Goal: Task Accomplishment & Management: Use online tool/utility

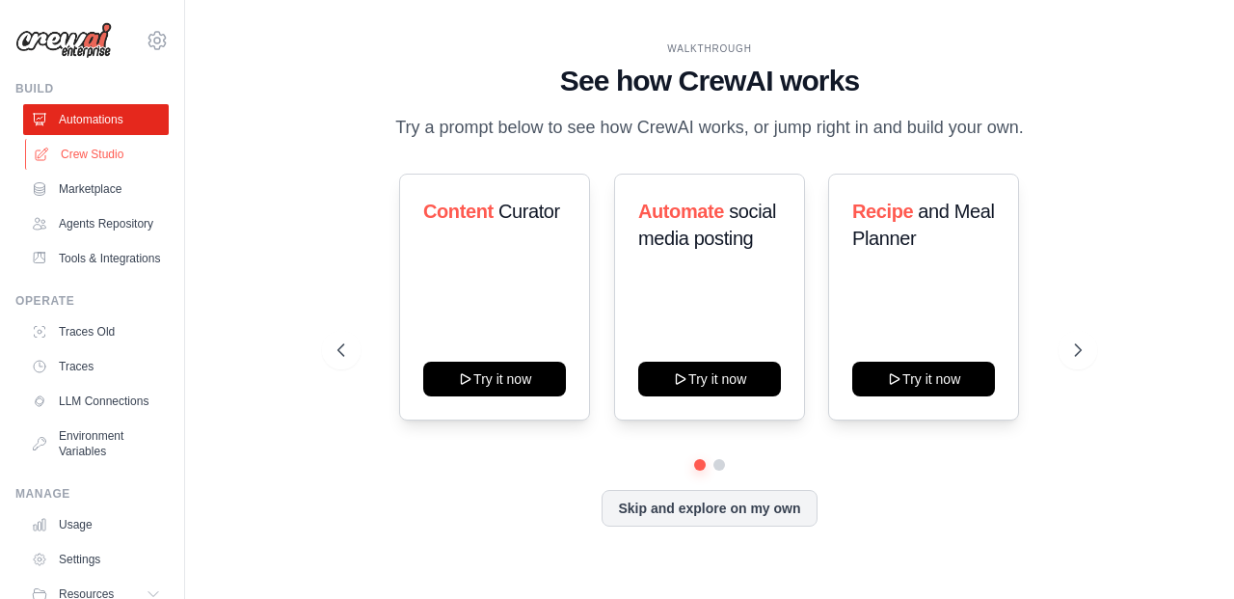
click at [98, 148] on link "Crew Studio" at bounding box center [98, 154] width 146 height 31
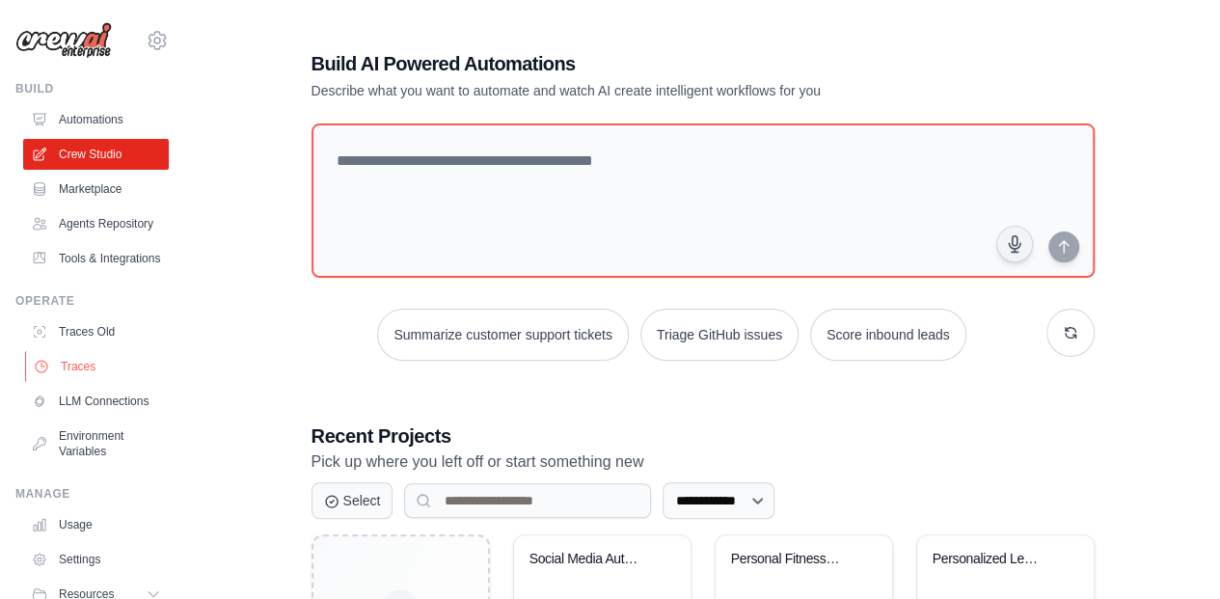
scroll to position [96, 0]
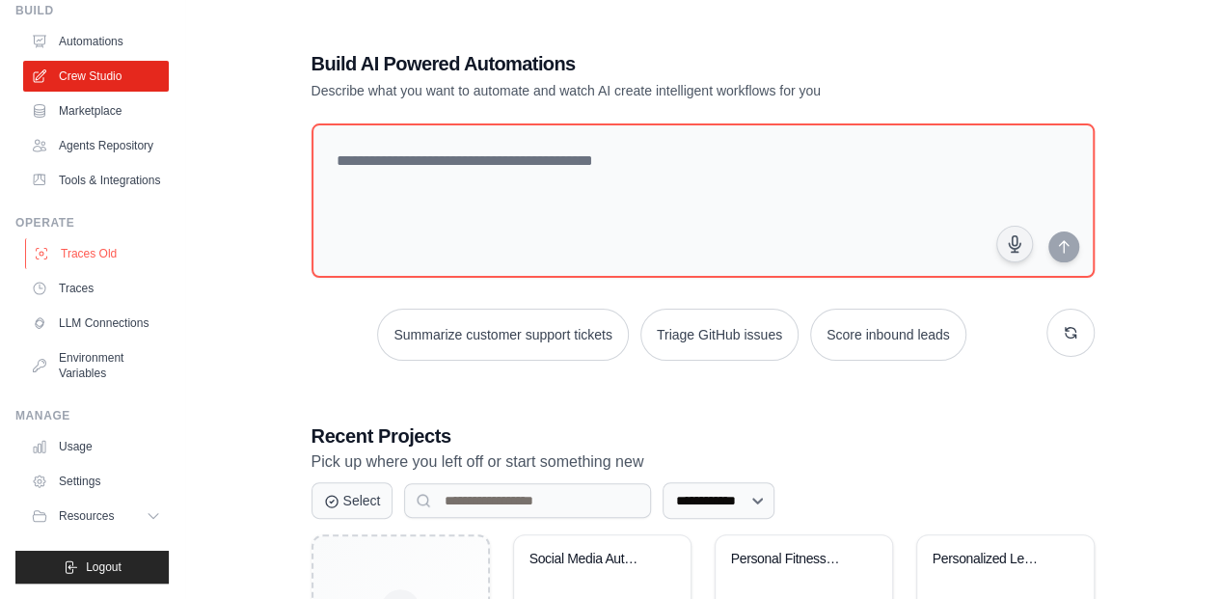
click at [117, 263] on link "Traces Old" at bounding box center [98, 253] width 146 height 31
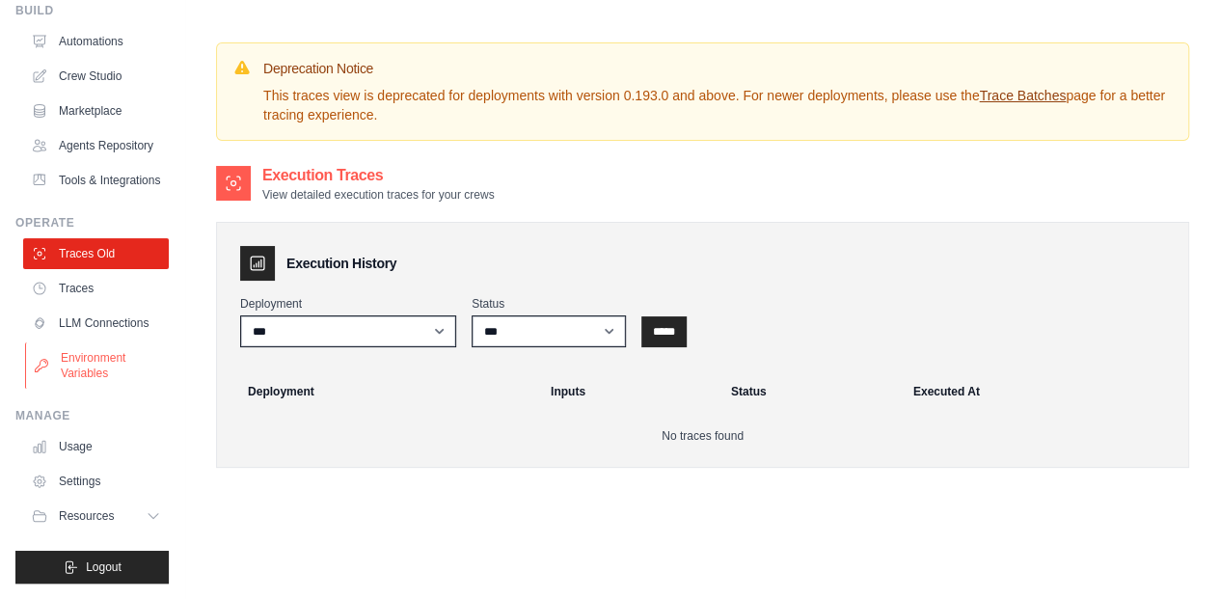
scroll to position [123, 0]
click at [77, 273] on link "Traces" at bounding box center [98, 288] width 146 height 31
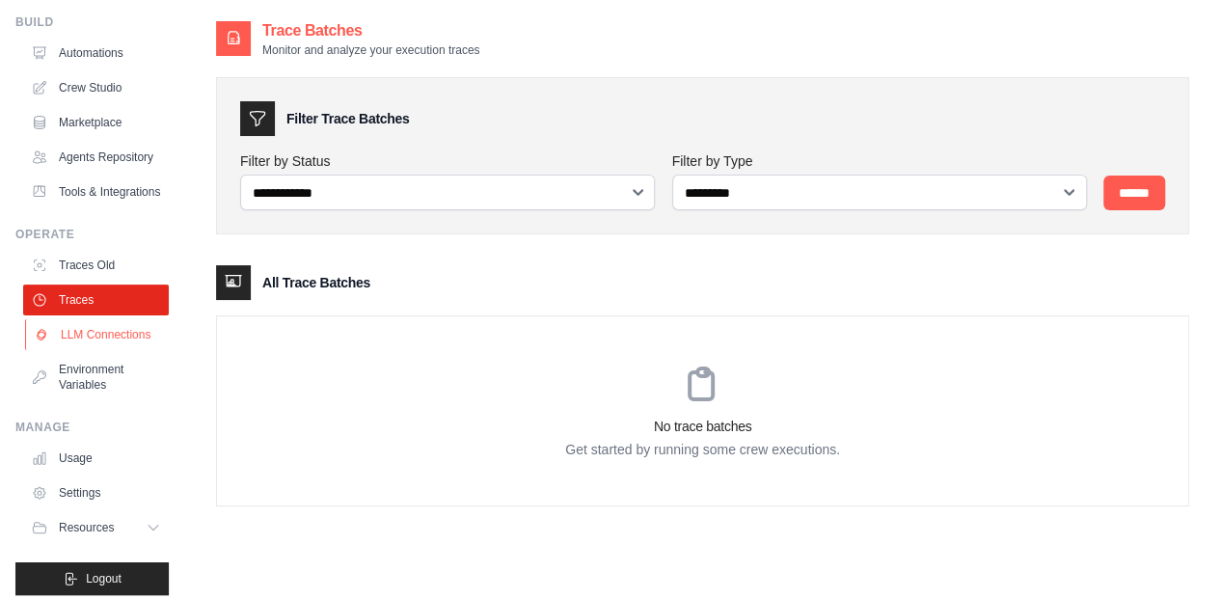
scroll to position [96, 0]
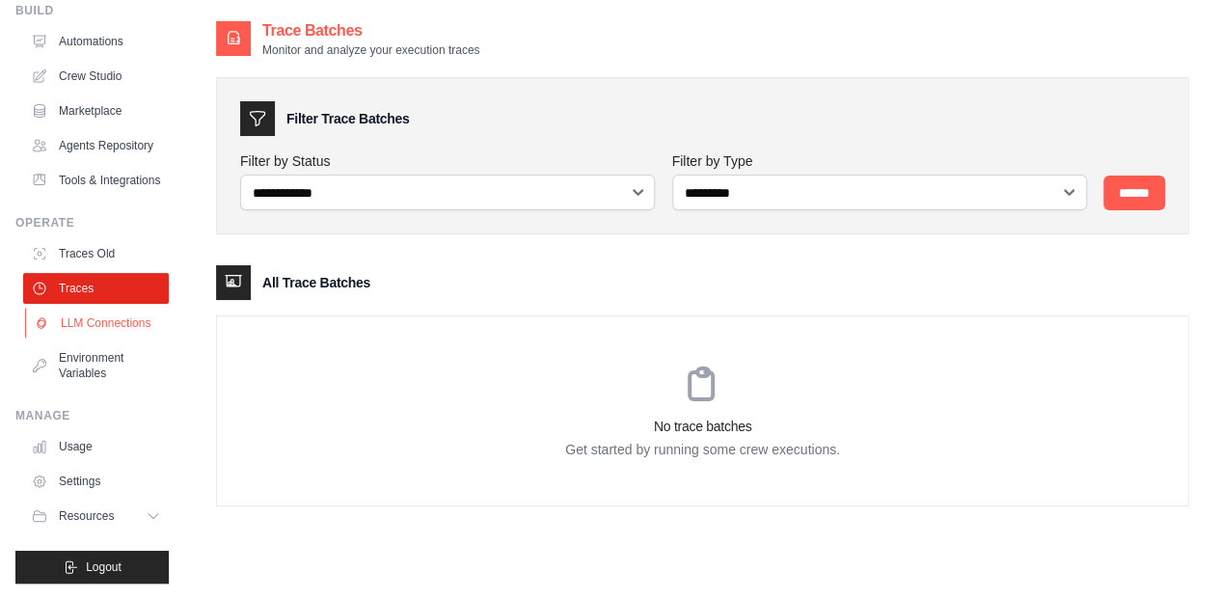
click at [70, 338] on link "LLM Connections" at bounding box center [98, 323] width 146 height 31
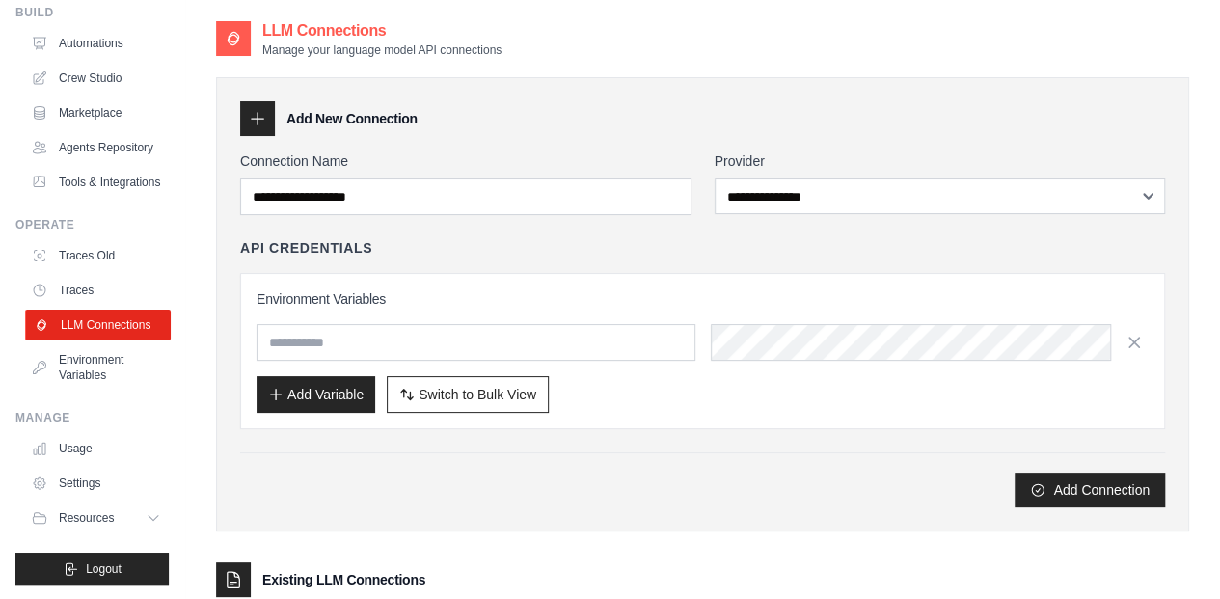
scroll to position [123, 0]
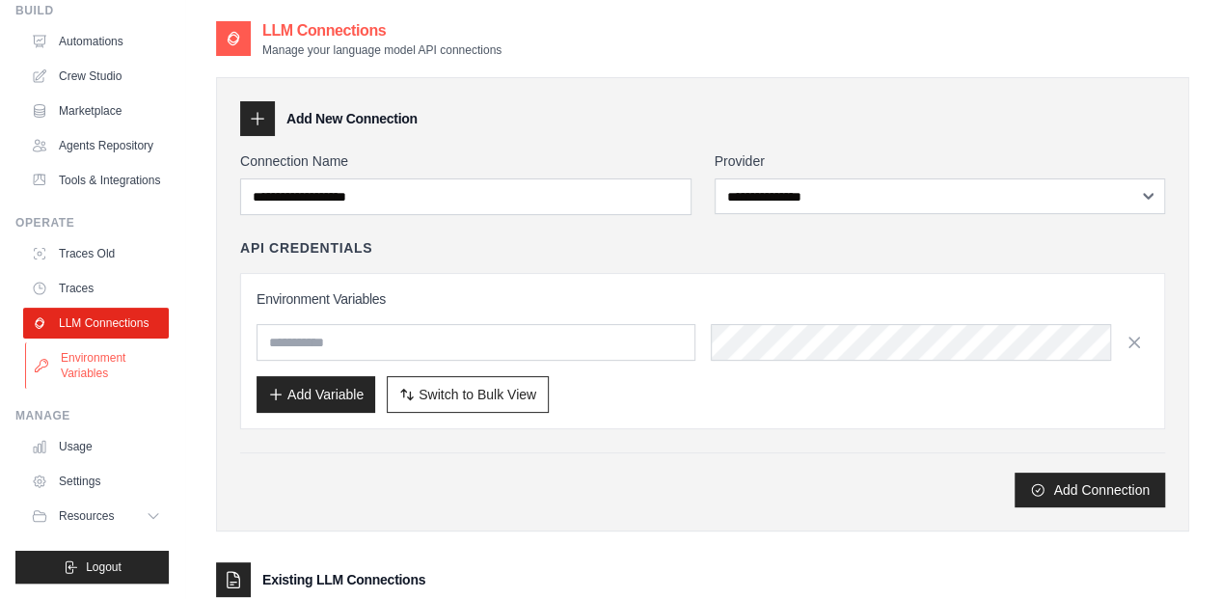
click at [101, 364] on link "Environment Variables" at bounding box center [98, 365] width 146 height 46
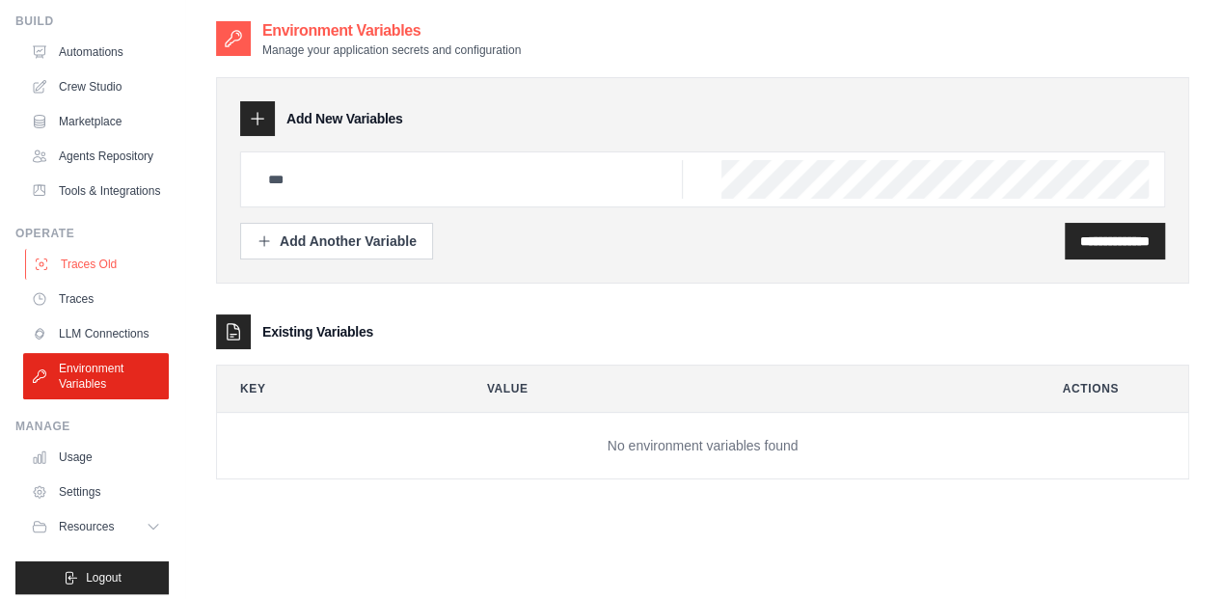
scroll to position [123, 0]
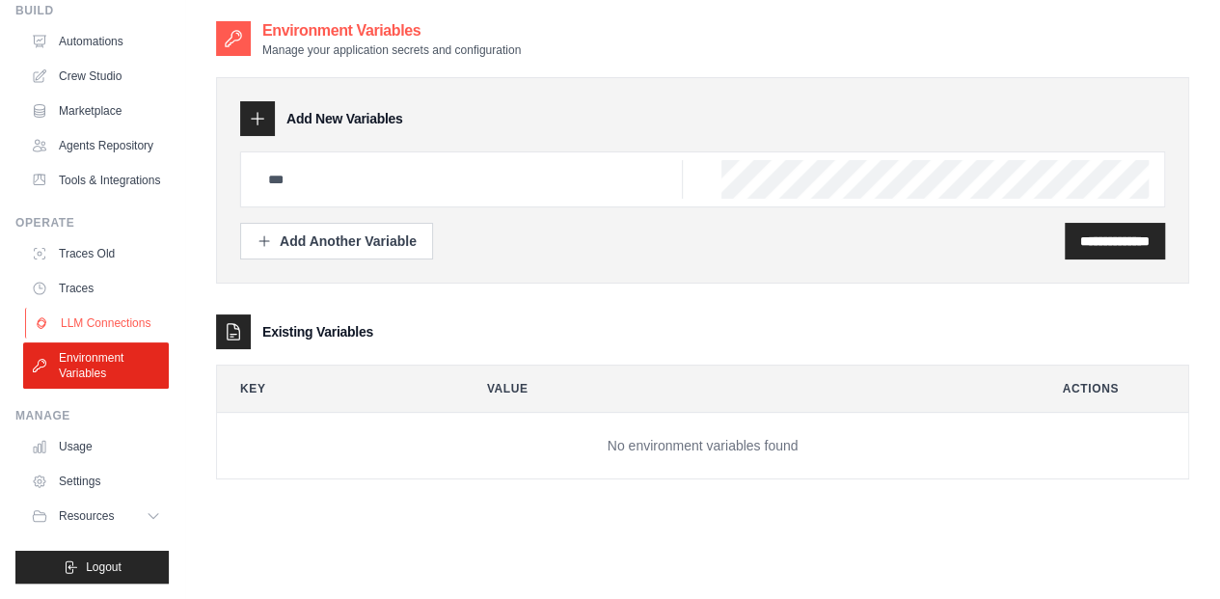
click at [117, 310] on link "LLM Connections" at bounding box center [98, 323] width 146 height 31
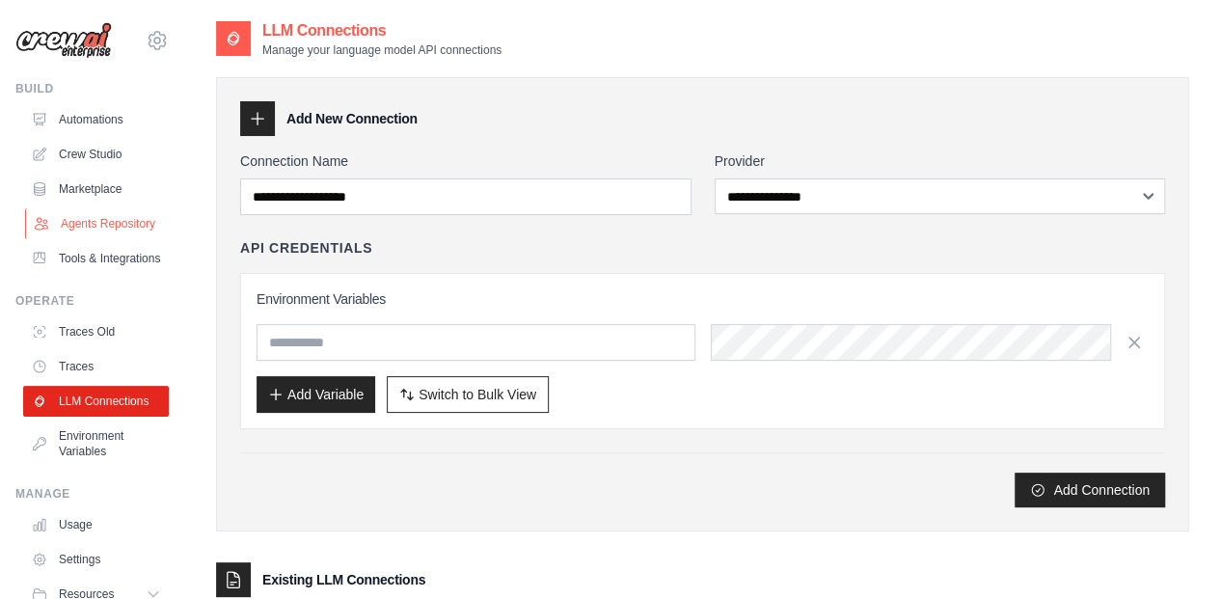
click at [113, 232] on link "Agents Repository" at bounding box center [98, 223] width 146 height 31
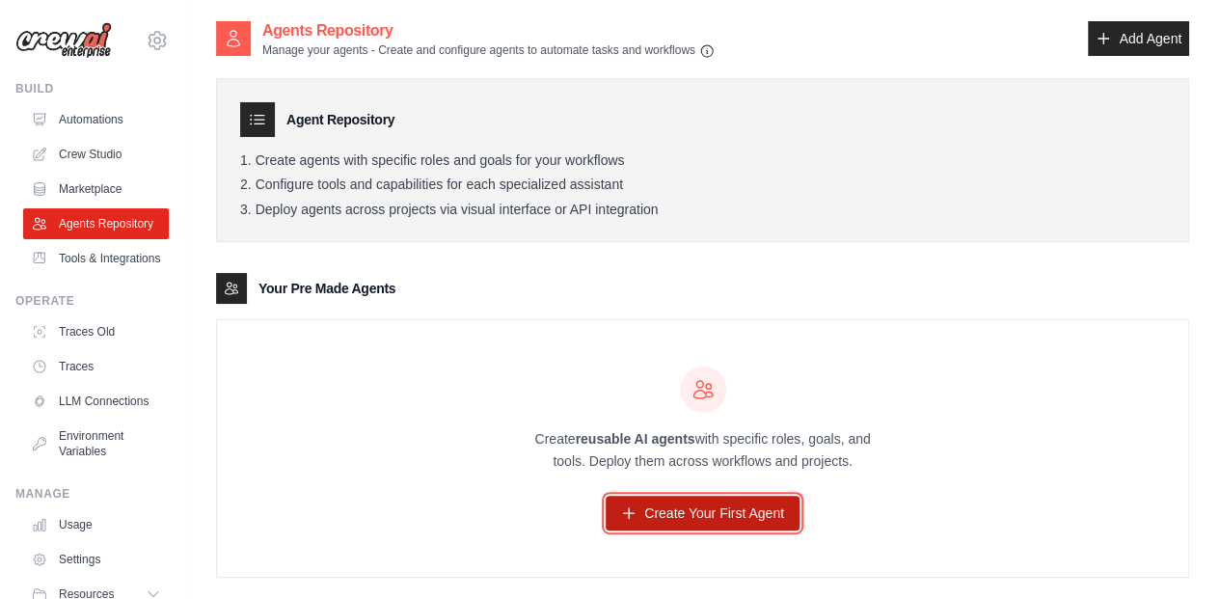
click at [705, 497] on link "Create Your First Agent" at bounding box center [703, 513] width 194 height 35
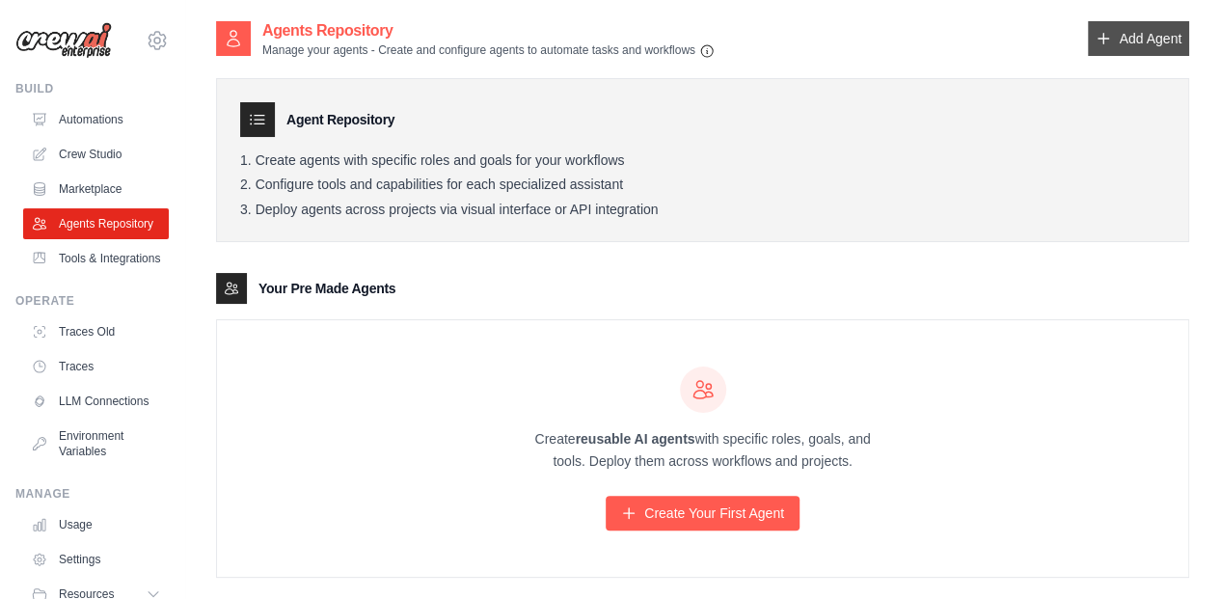
click at [1171, 30] on link "Add Agent" at bounding box center [1138, 38] width 101 height 35
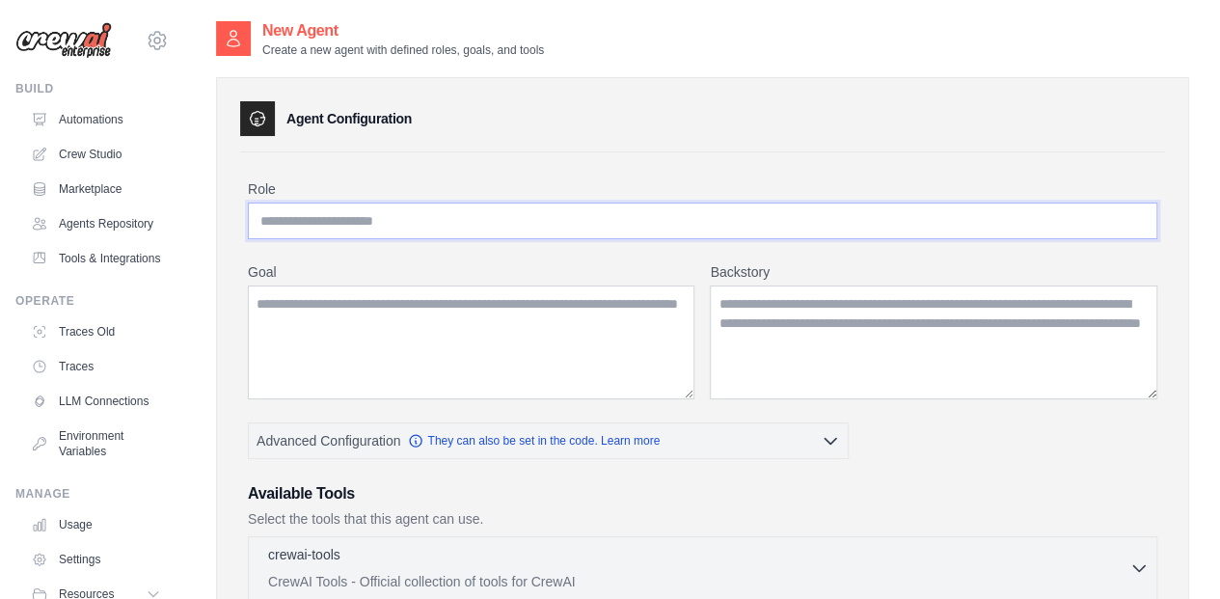
click at [517, 233] on input "Role" at bounding box center [702, 220] width 909 height 37
click at [546, 338] on textarea "Goal" at bounding box center [471, 342] width 446 height 114
click at [830, 311] on textarea "Backstory" at bounding box center [933, 342] width 447 height 114
click at [127, 274] on link "Tools & Integrations" at bounding box center [98, 258] width 146 height 31
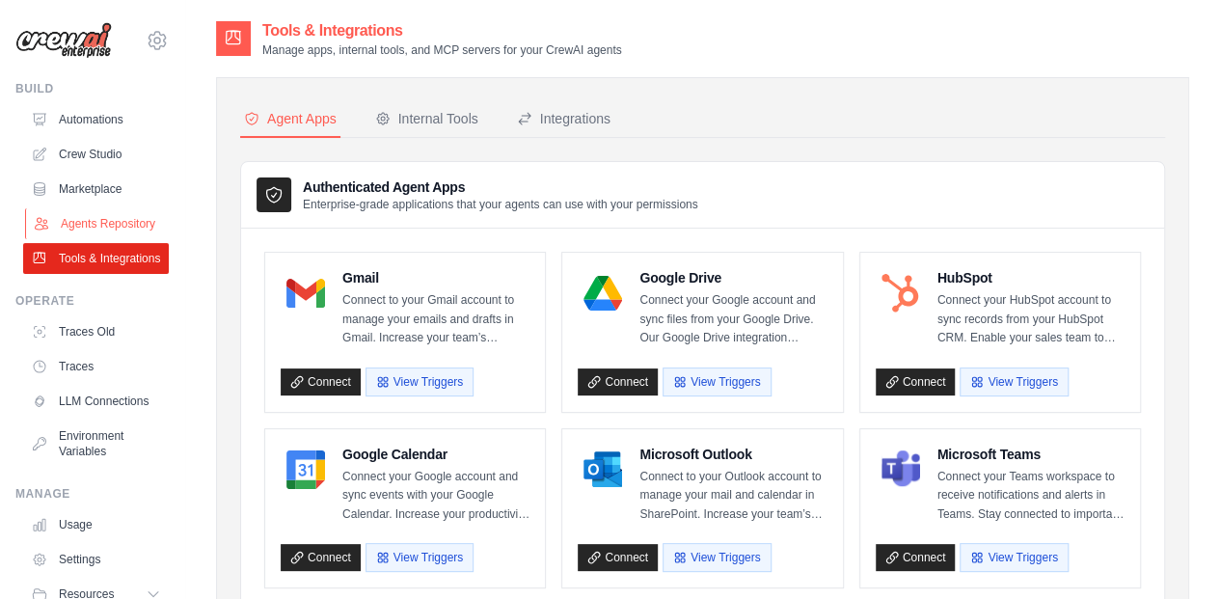
click at [120, 236] on link "Agents Repository" at bounding box center [98, 223] width 146 height 31
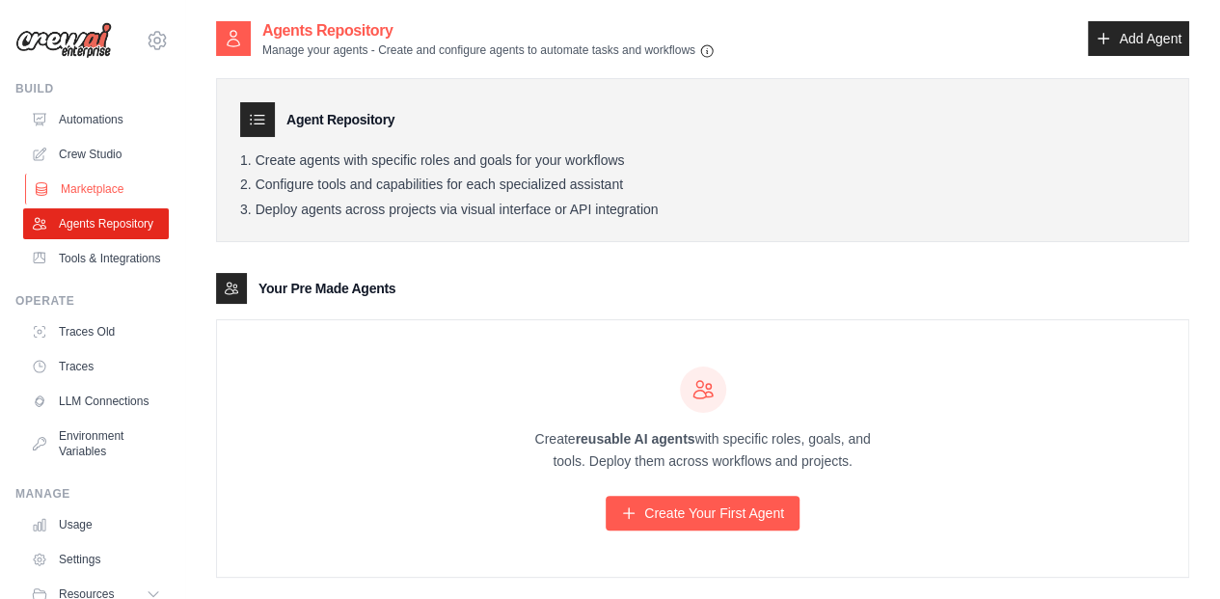
click at [111, 195] on link "Marketplace" at bounding box center [98, 189] width 146 height 31
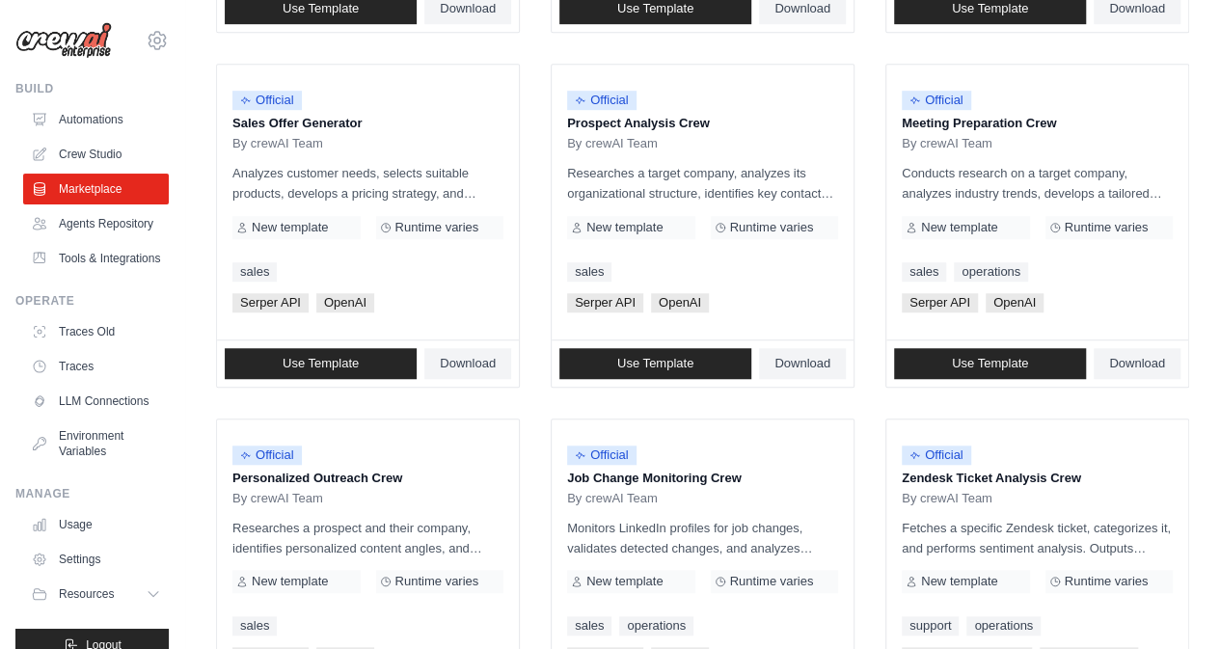
scroll to position [675, 0]
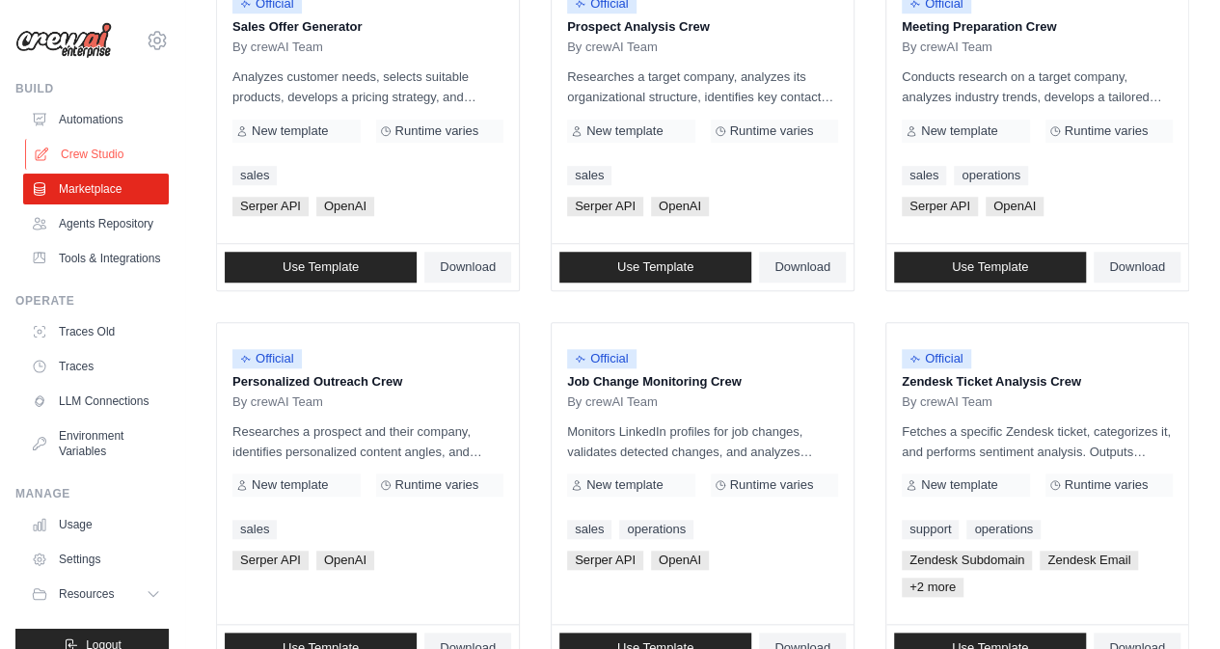
click at [92, 149] on link "Crew Studio" at bounding box center [98, 154] width 146 height 31
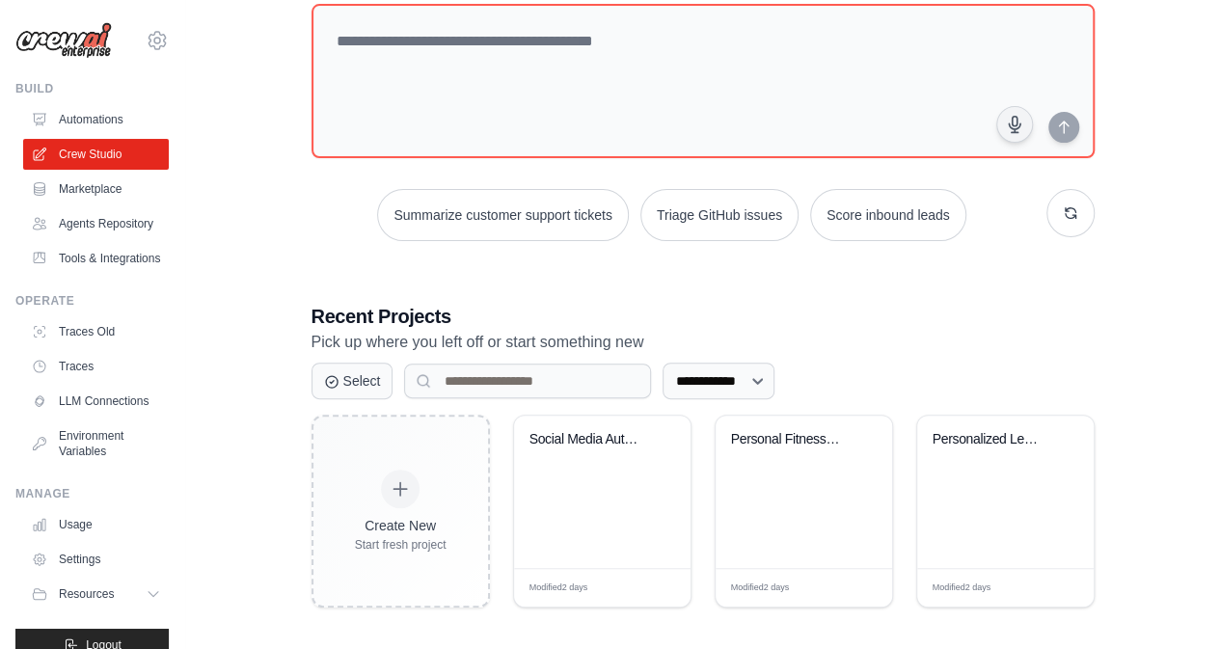
scroll to position [125, 0]
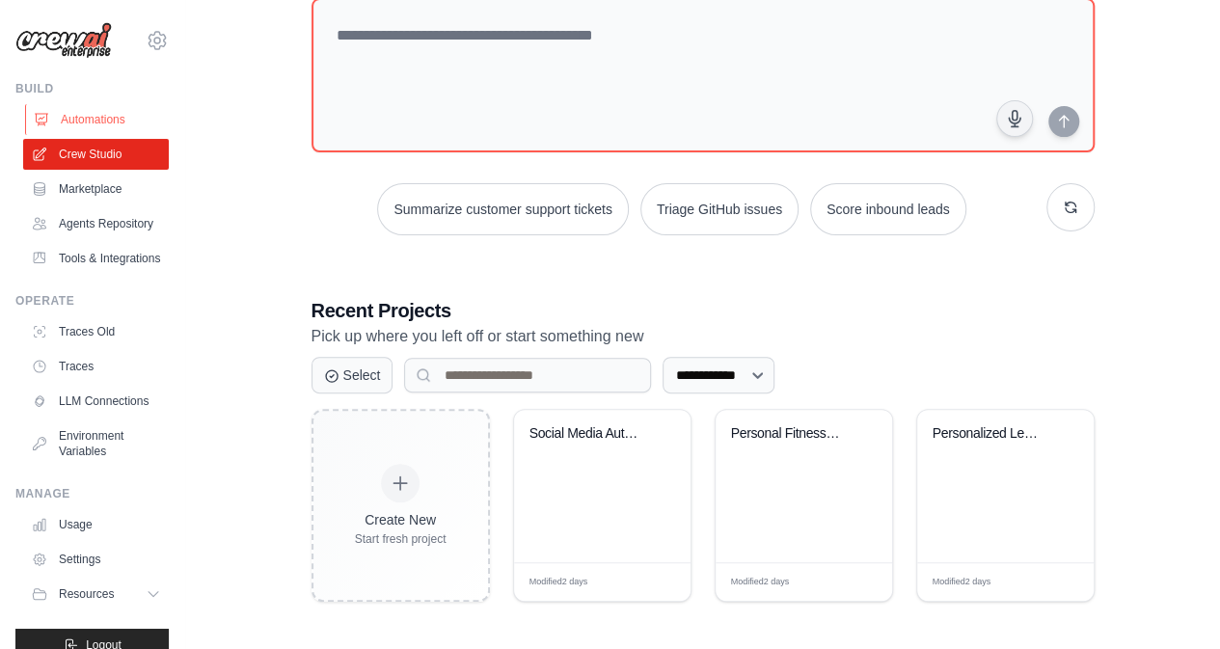
click at [113, 114] on link "Automations" at bounding box center [98, 119] width 146 height 31
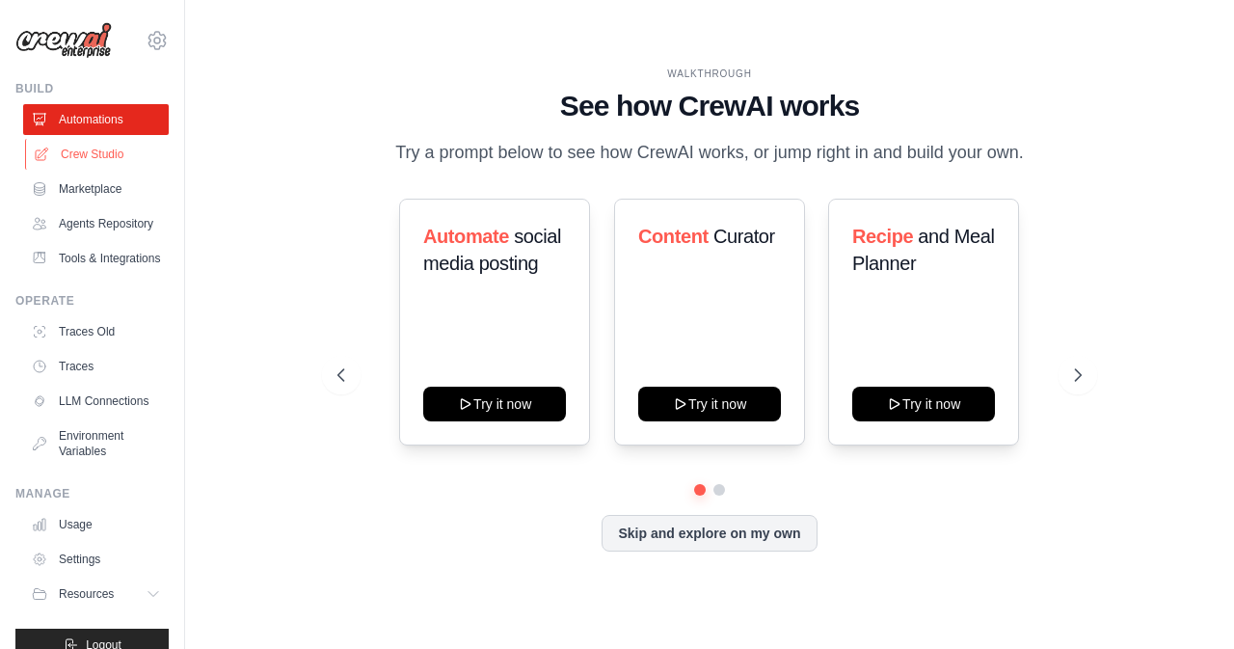
click at [111, 167] on link "Crew Studio" at bounding box center [98, 154] width 146 height 31
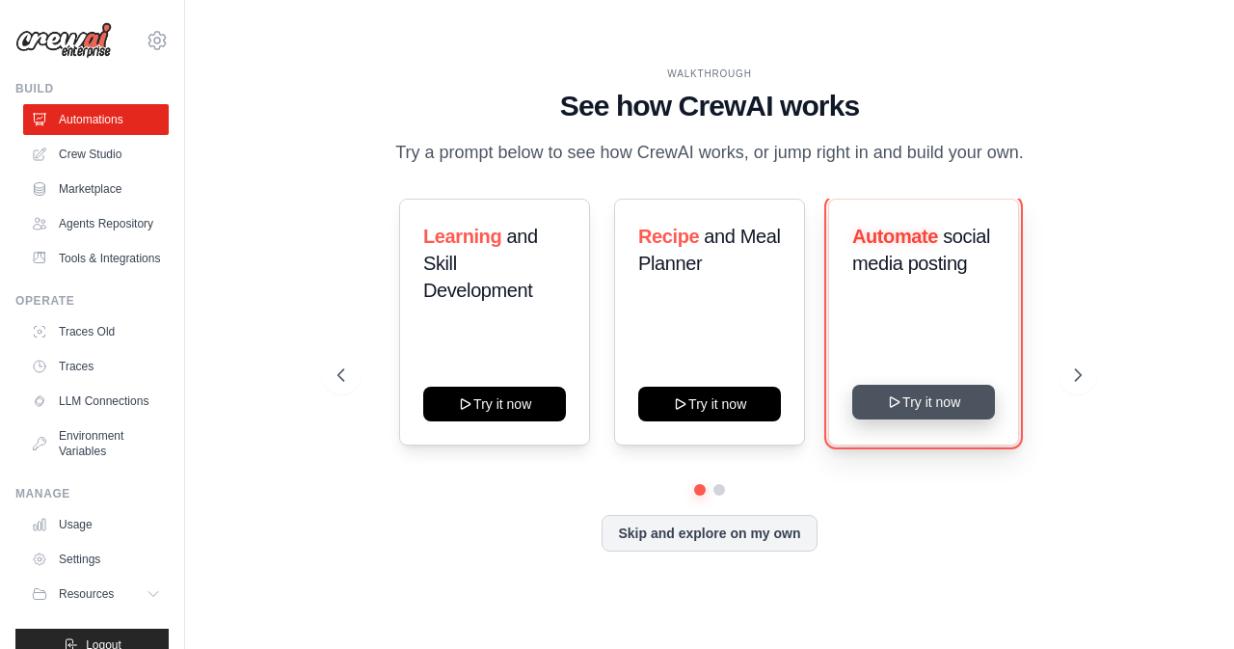
click at [953, 416] on button "Try it now" at bounding box center [923, 402] width 143 height 35
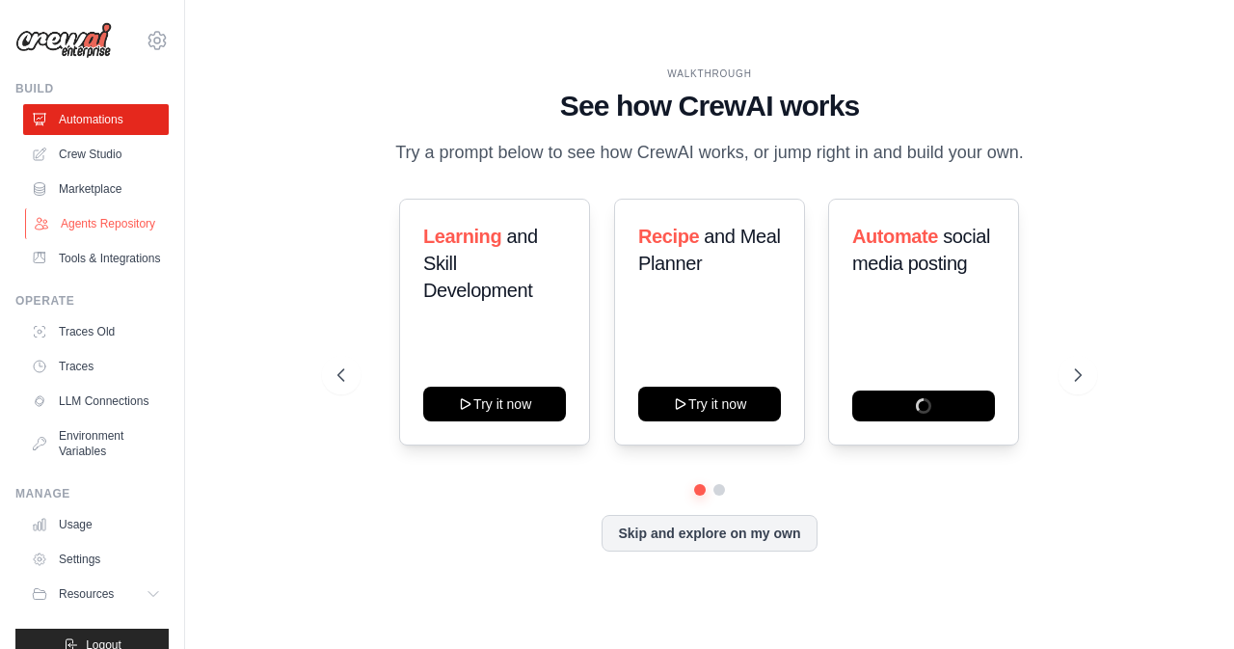
click at [78, 229] on link "Agents Repository" at bounding box center [98, 223] width 146 height 31
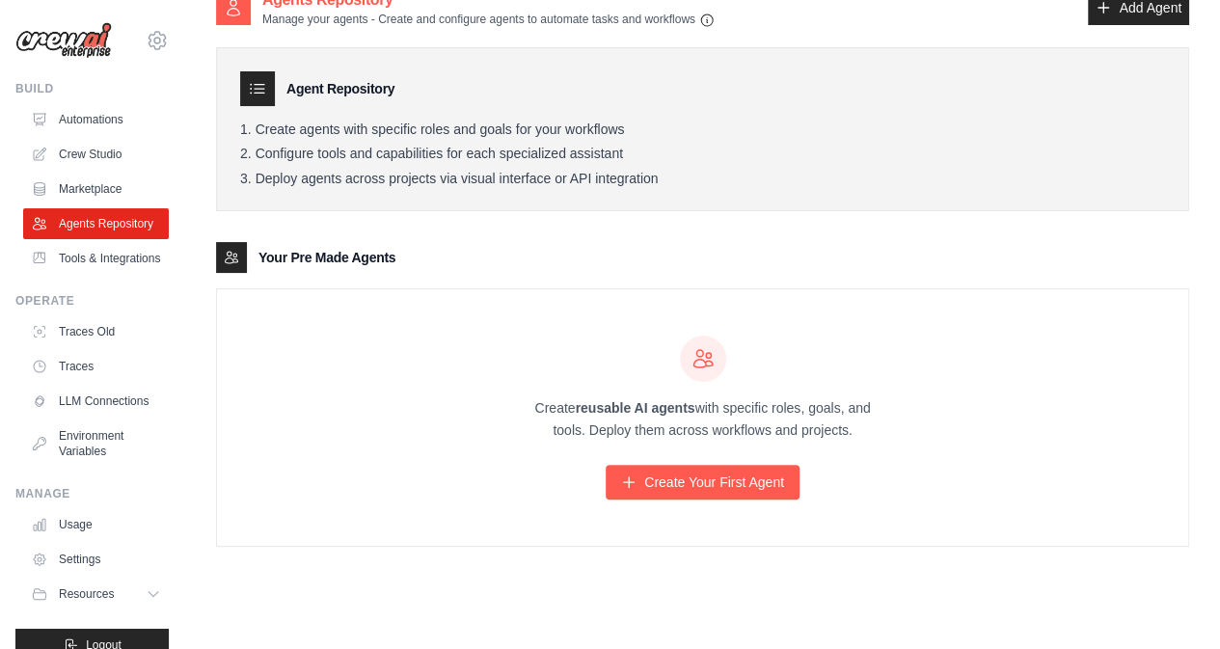
scroll to position [39, 0]
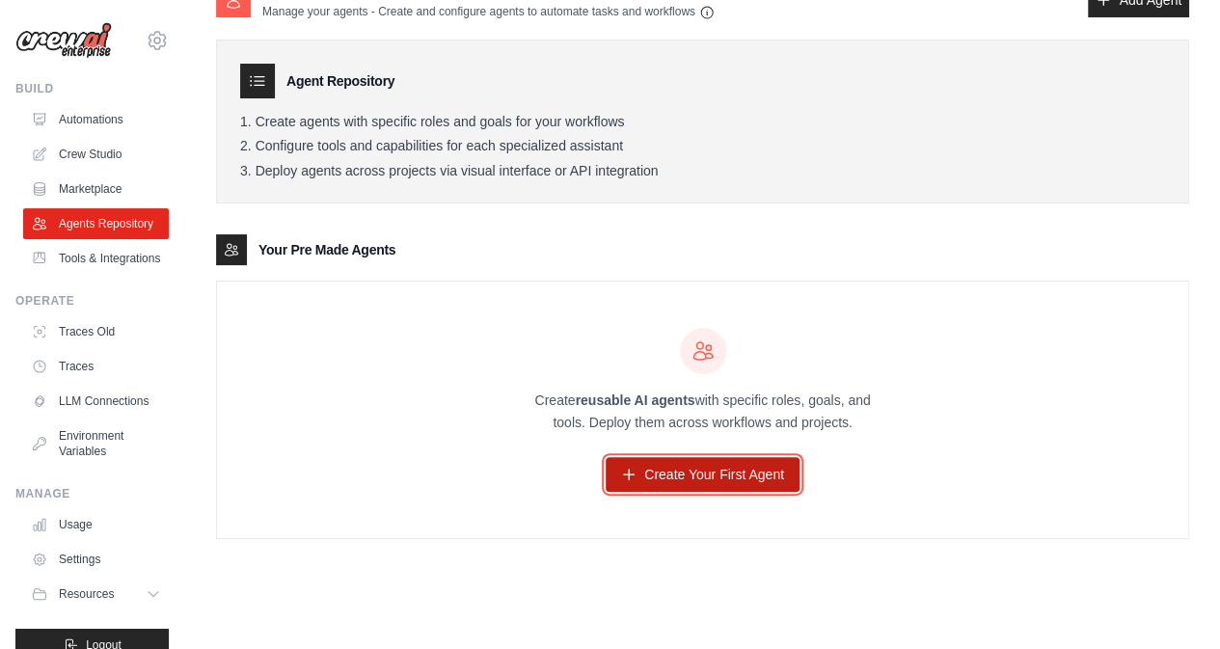
click at [685, 482] on link "Create Your First Agent" at bounding box center [703, 474] width 194 height 35
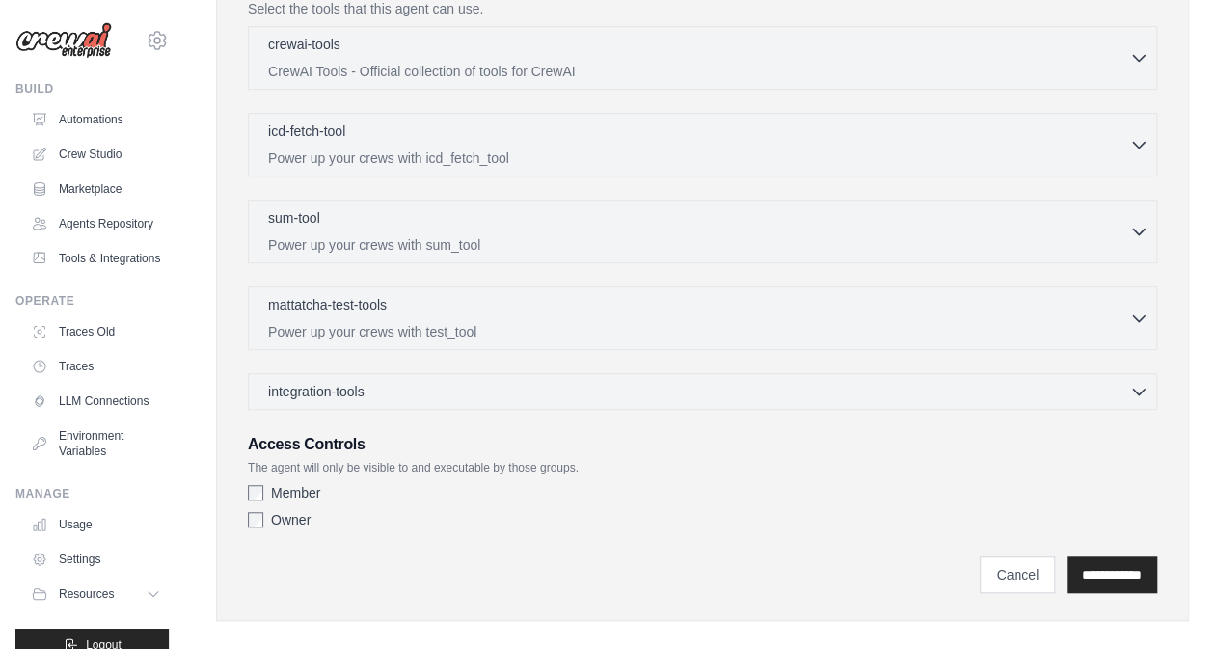
scroll to position [525, 0]
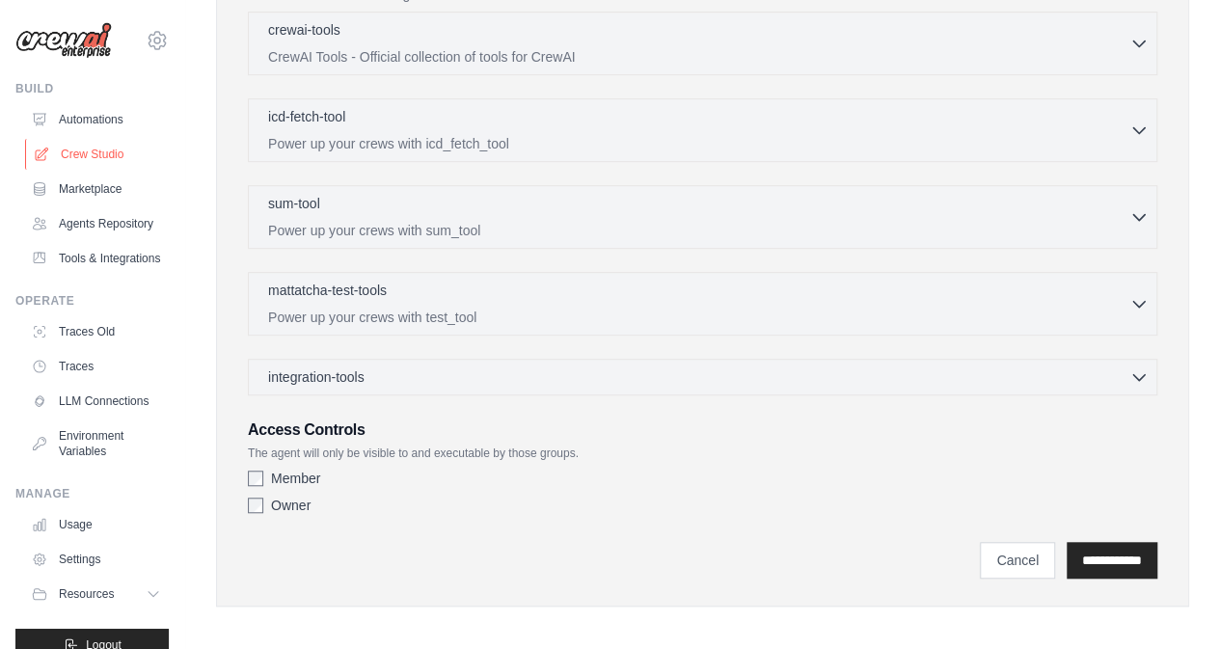
click at [88, 161] on link "Crew Studio" at bounding box center [98, 154] width 146 height 31
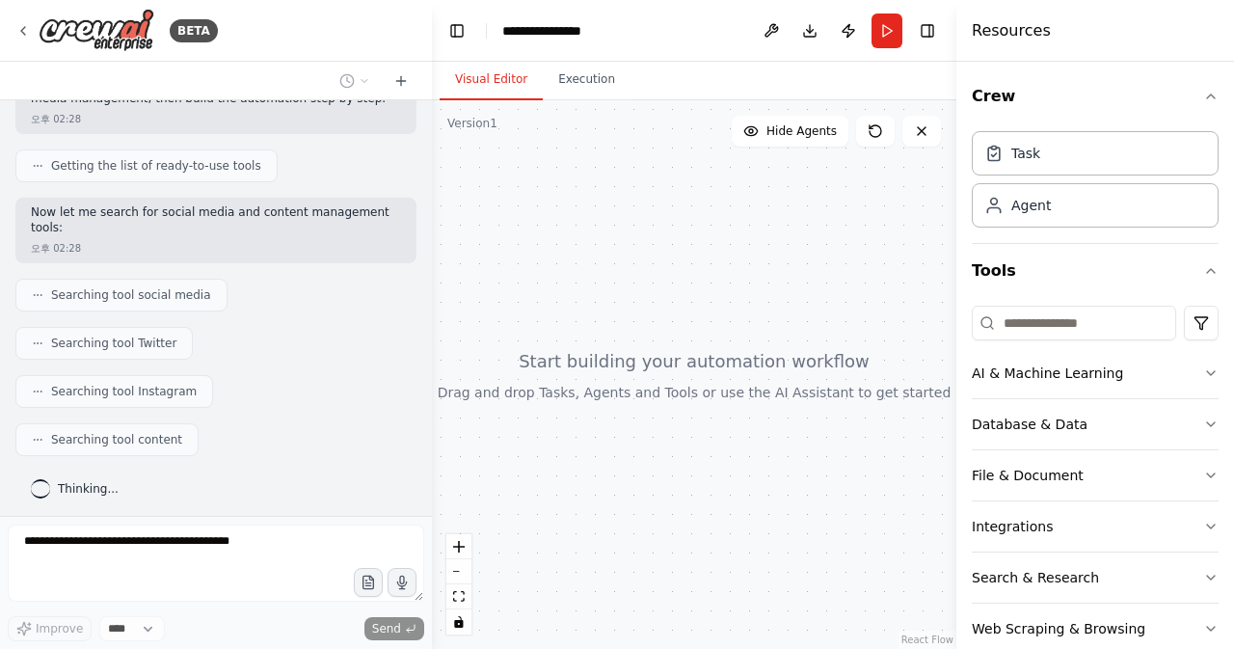
scroll to position [256, 0]
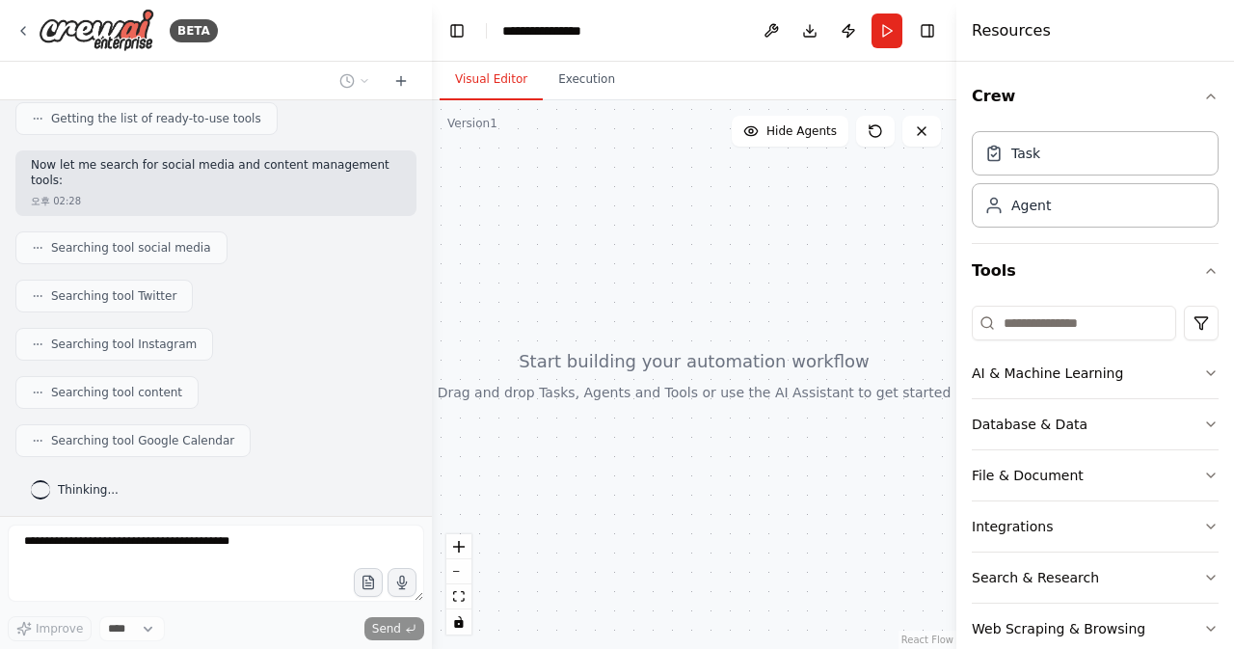
drag, startPoint x: 683, startPoint y: 437, endPoint x: 712, endPoint y: 436, distance: 28.9
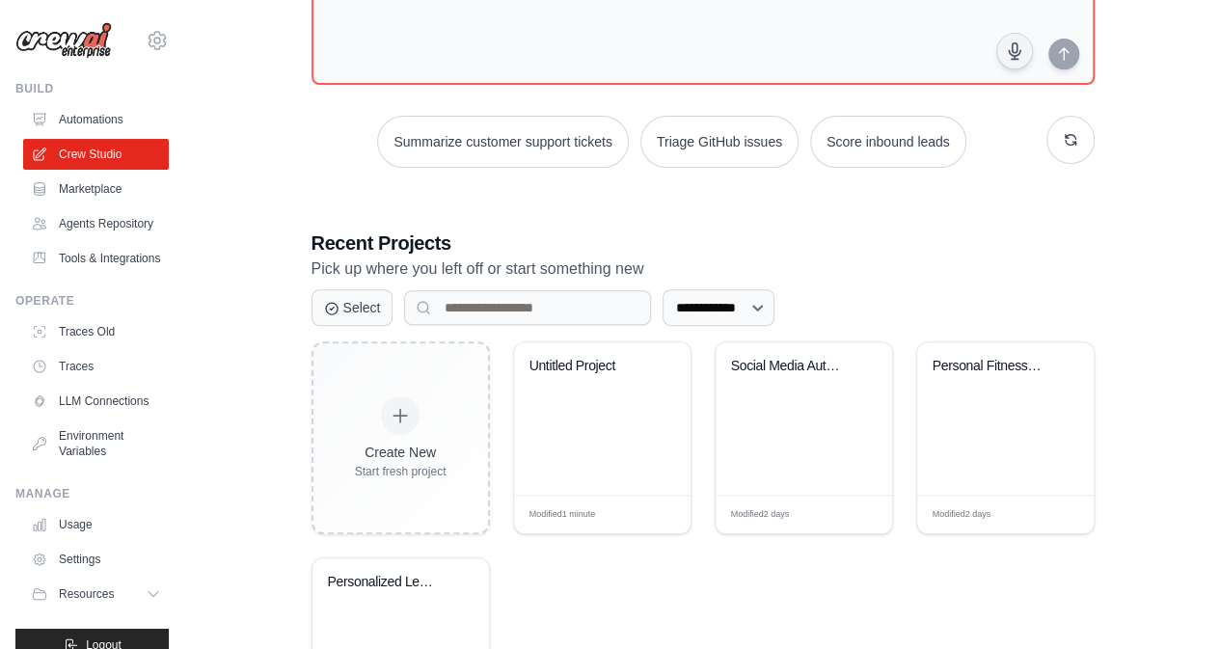
scroll to position [289, 0]
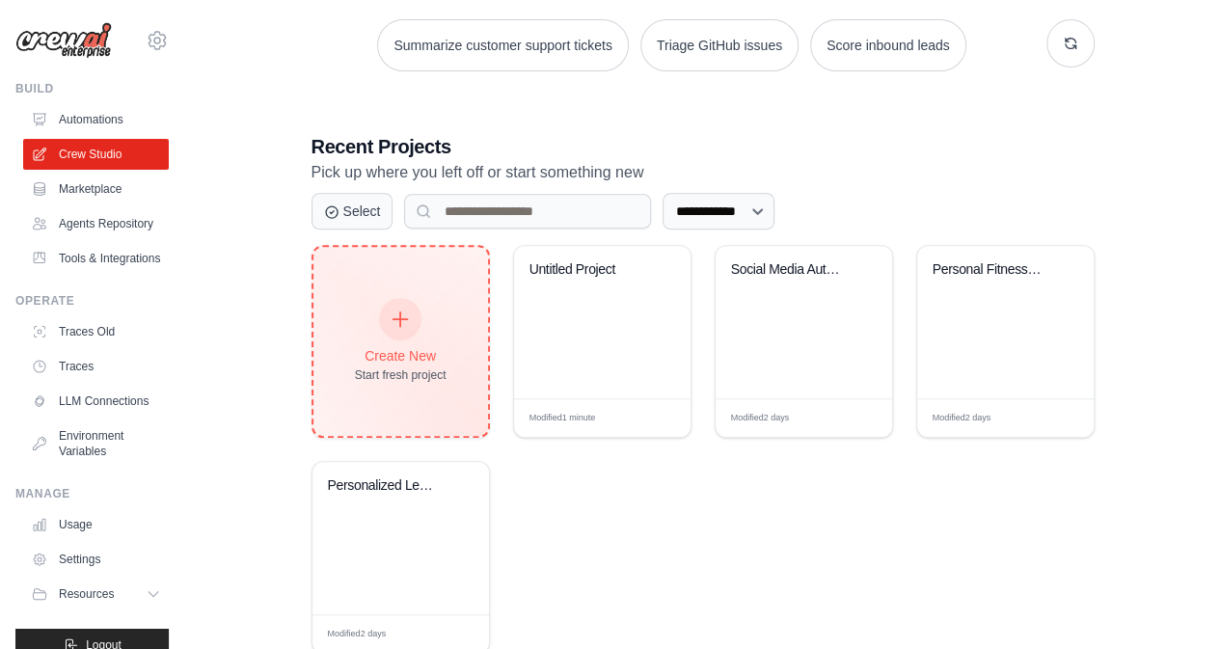
click at [409, 316] on icon at bounding box center [400, 319] width 21 height 21
click at [405, 337] on div "Create New Start fresh project" at bounding box center [401, 341] width 92 height 83
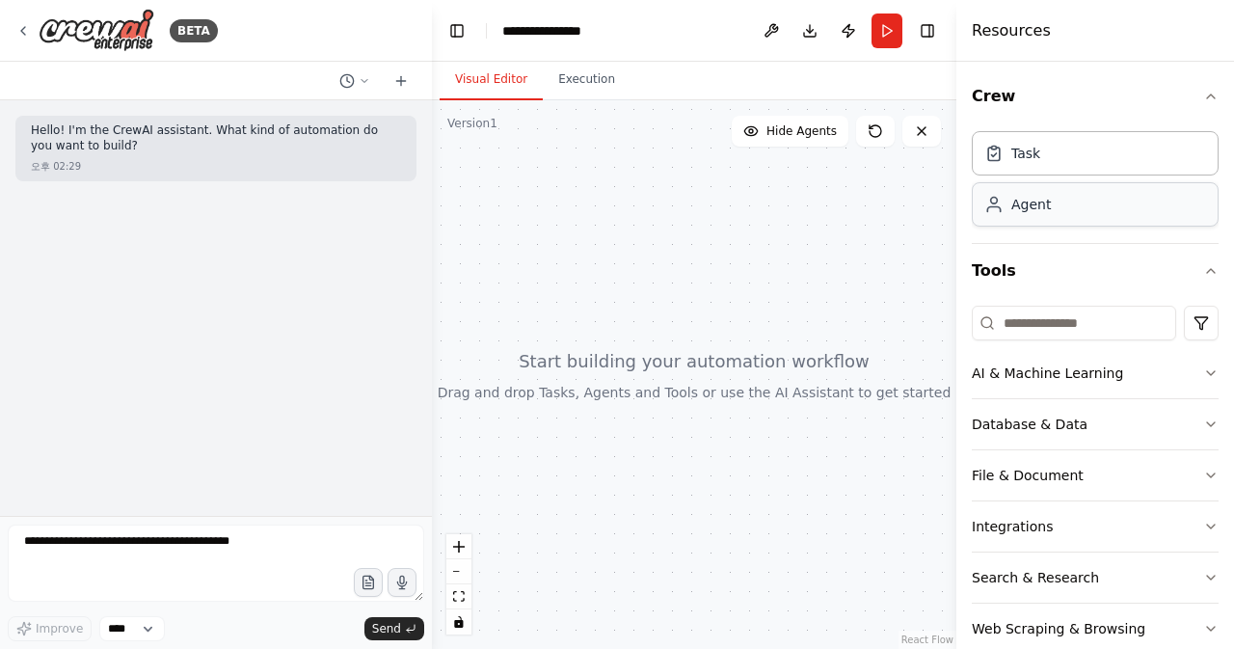
click at [1013, 211] on div "Agent" at bounding box center [1031, 204] width 40 height 19
click at [1025, 214] on div "Agent" at bounding box center [1095, 204] width 247 height 44
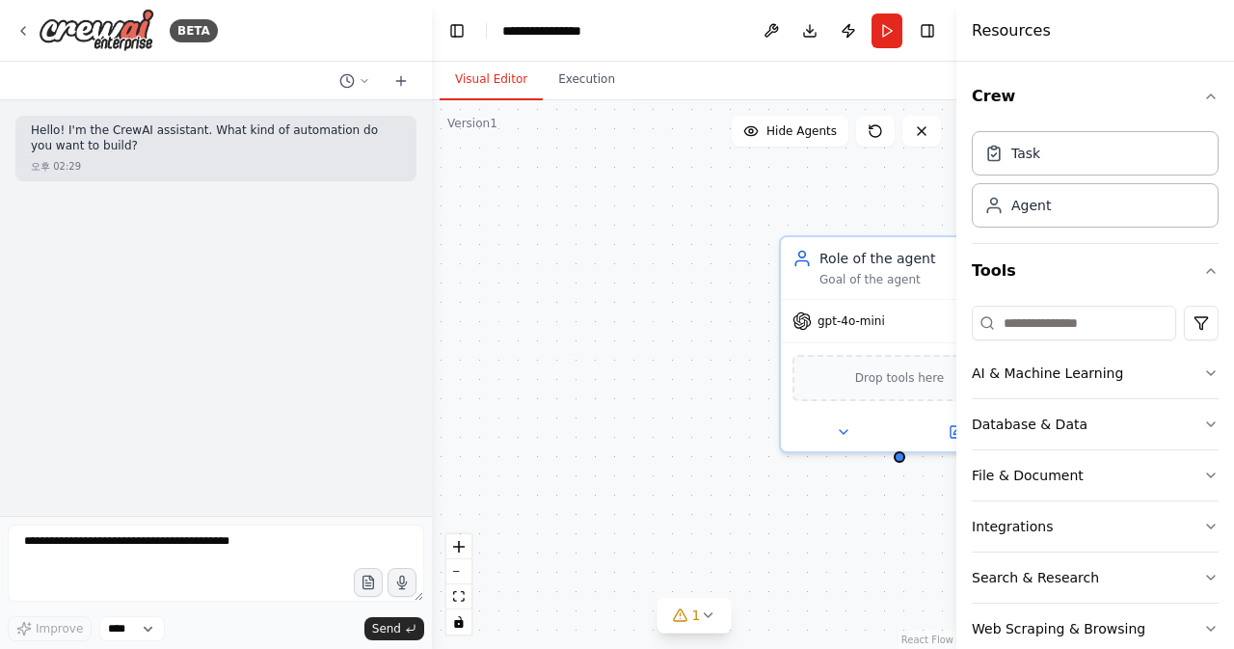
drag, startPoint x: 644, startPoint y: 267, endPoint x: 510, endPoint y: 250, distance: 135.1
drag, startPoint x: 510, startPoint y: 250, endPoint x: 672, endPoint y: 211, distance: 166.5
click at [606, 207] on div "Role of the agent Goal of the agent gpt-4o-mini Drop tools here" at bounding box center [694, 374] width 525 height 549
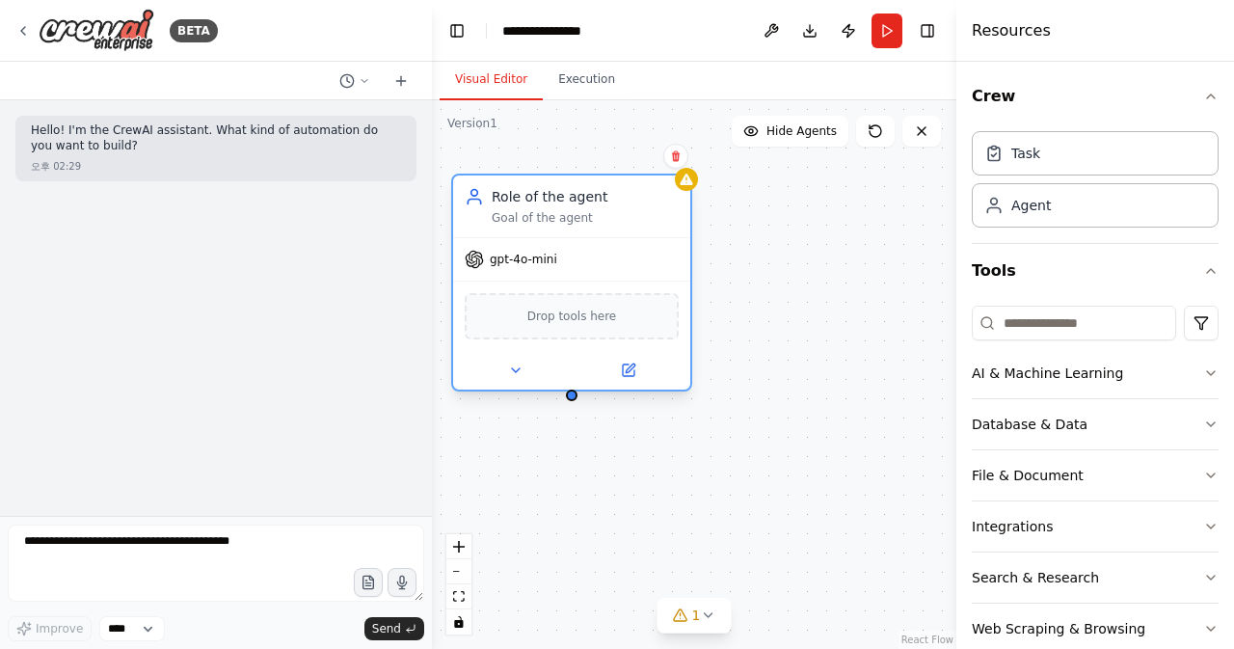
drag, startPoint x: 818, startPoint y: 251, endPoint x: 478, endPoint y: 196, distance: 343.8
click at [478, 196] on div "Role of the agent Goal of the agent" at bounding box center [572, 206] width 214 height 39
click at [527, 221] on div "Goal of the agent" at bounding box center [585, 217] width 187 height 15
click at [553, 234] on div "Role of the agent Goal of the agent" at bounding box center [571, 206] width 237 height 62
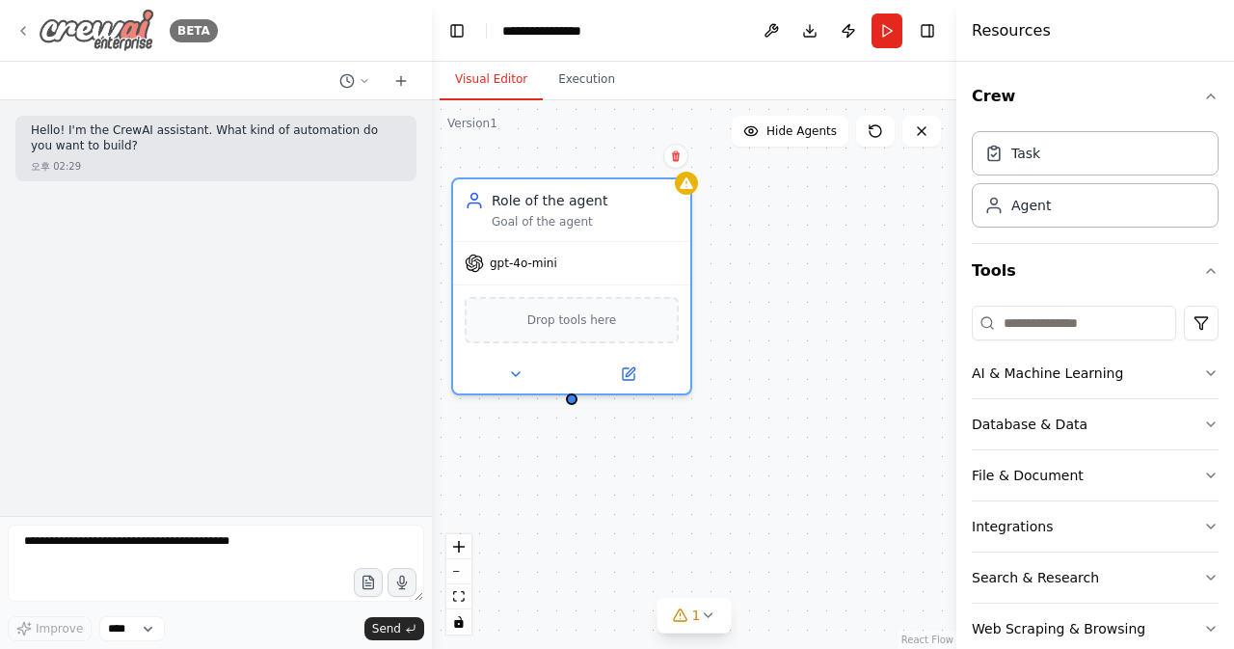
click at [19, 18] on div "BETA" at bounding box center [116, 30] width 202 height 43
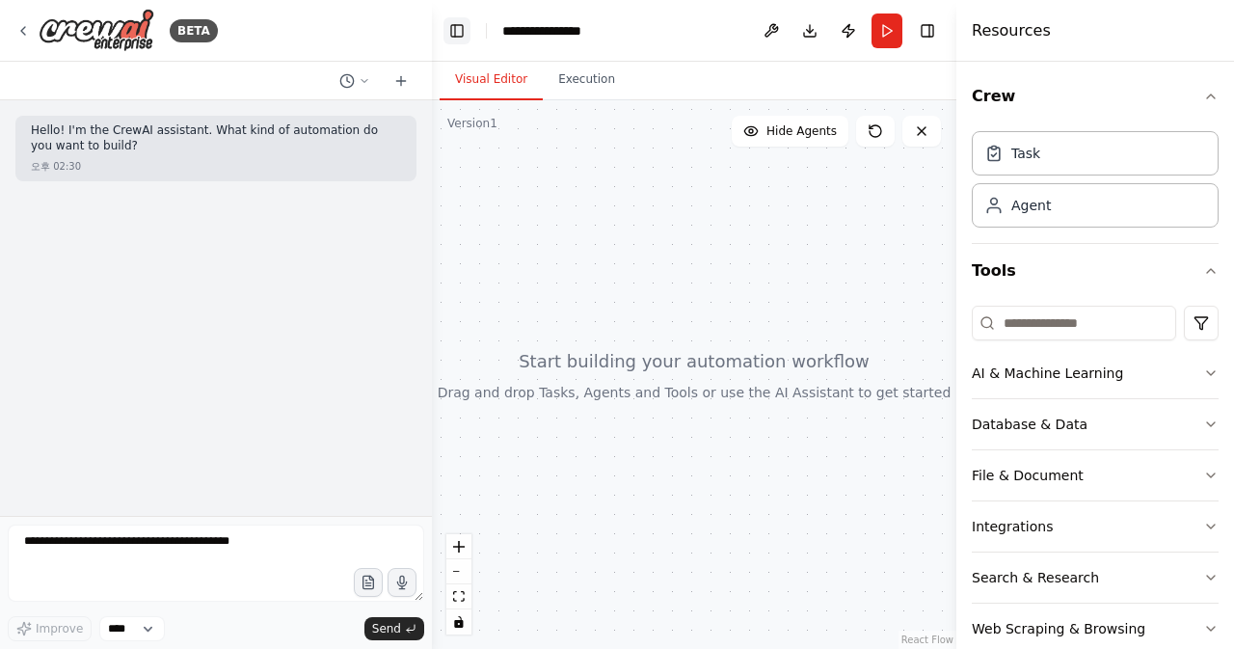
click at [457, 35] on button "Toggle Left Sidebar" at bounding box center [457, 30] width 27 height 27
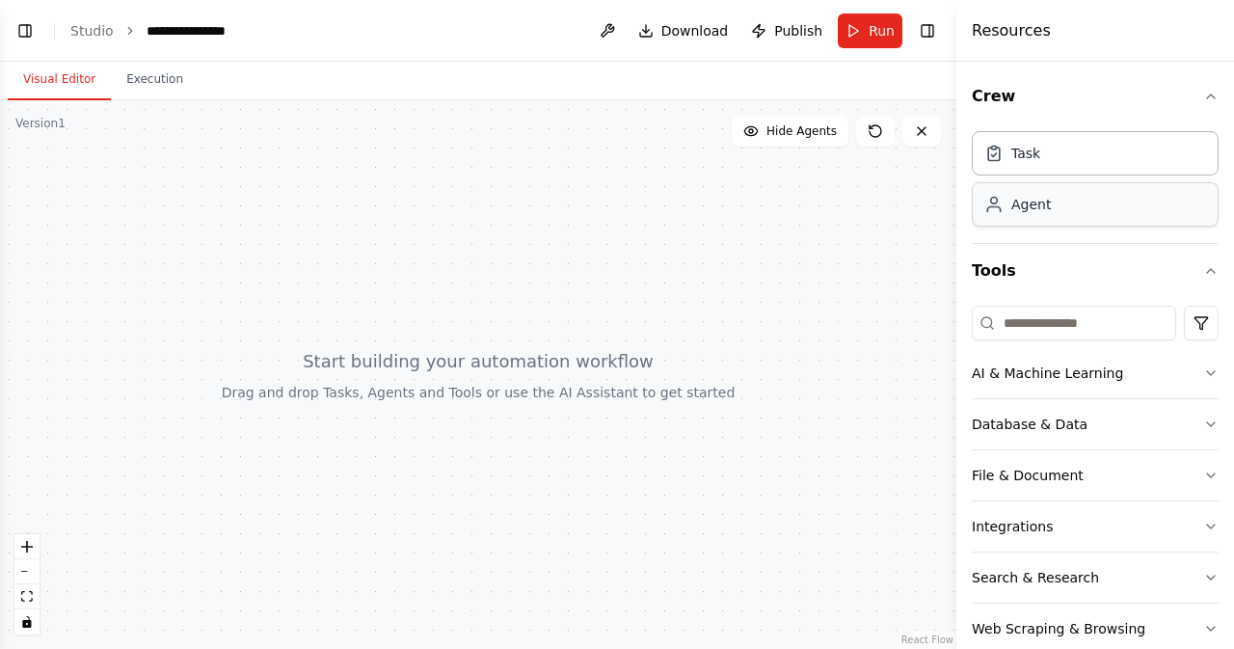
click at [1036, 211] on div "Agent" at bounding box center [1031, 204] width 40 height 19
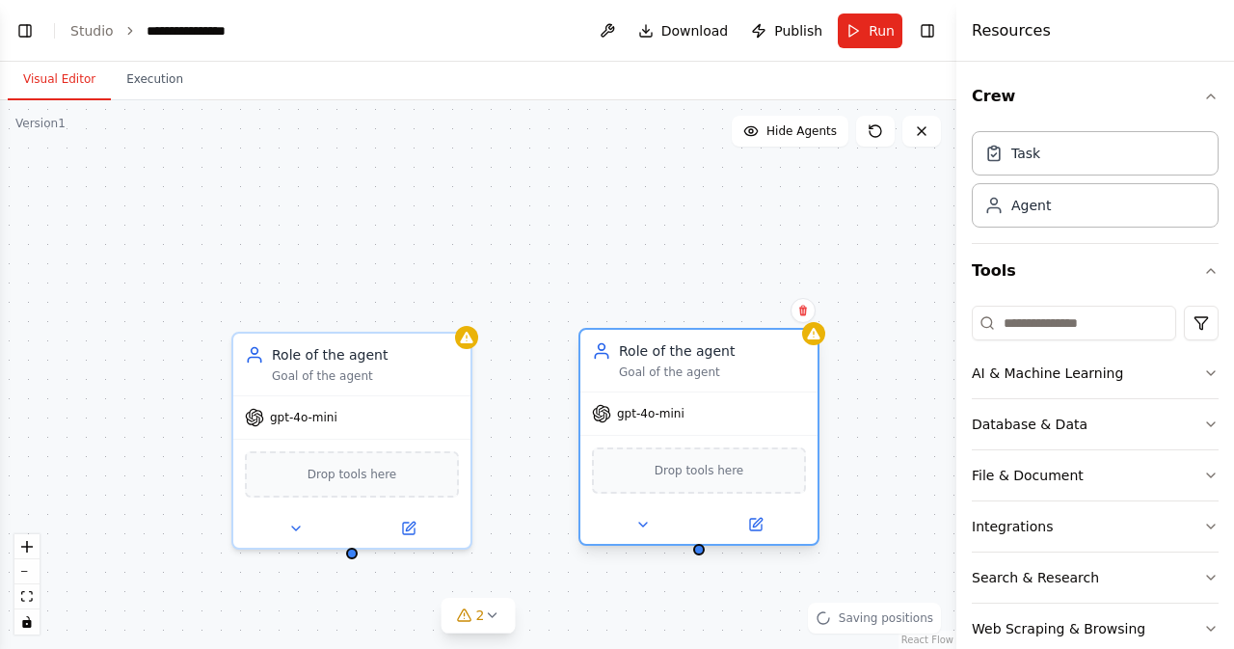
drag, startPoint x: 631, startPoint y: 384, endPoint x: 585, endPoint y: 347, distance: 58.3
click at [585, 347] on div "Role of the agent Goal of the agent" at bounding box center [698, 361] width 237 height 62
drag, startPoint x: 351, startPoint y: 551, endPoint x: 704, endPoint y: 552, distance: 352.9
click at [704, 552] on div "Role of the agent Goal of the agent gpt-4o-mini Drop tools here Role of the age…" at bounding box center [478, 374] width 957 height 549
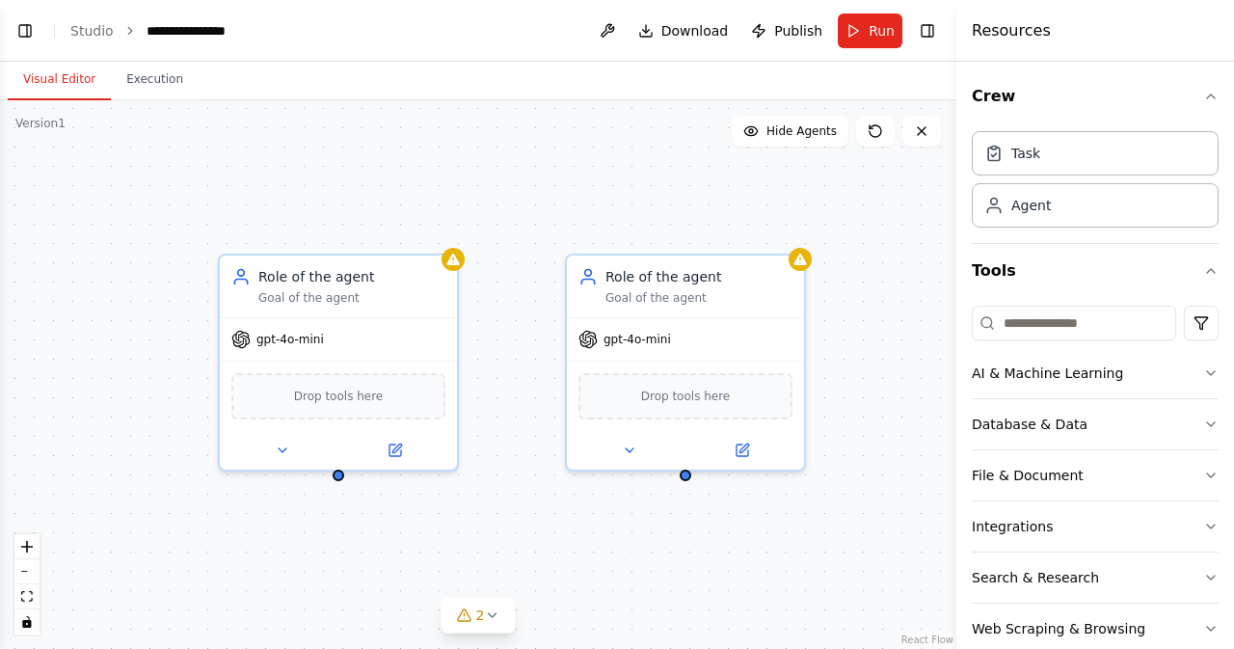
drag, startPoint x: 866, startPoint y: 456, endPoint x: 840, endPoint y: 277, distance: 181.2
click at [840, 277] on div "Role of the agent Goal of the agent gpt-4o-mini Drop tools here Role of the age…" at bounding box center [478, 374] width 957 height 549
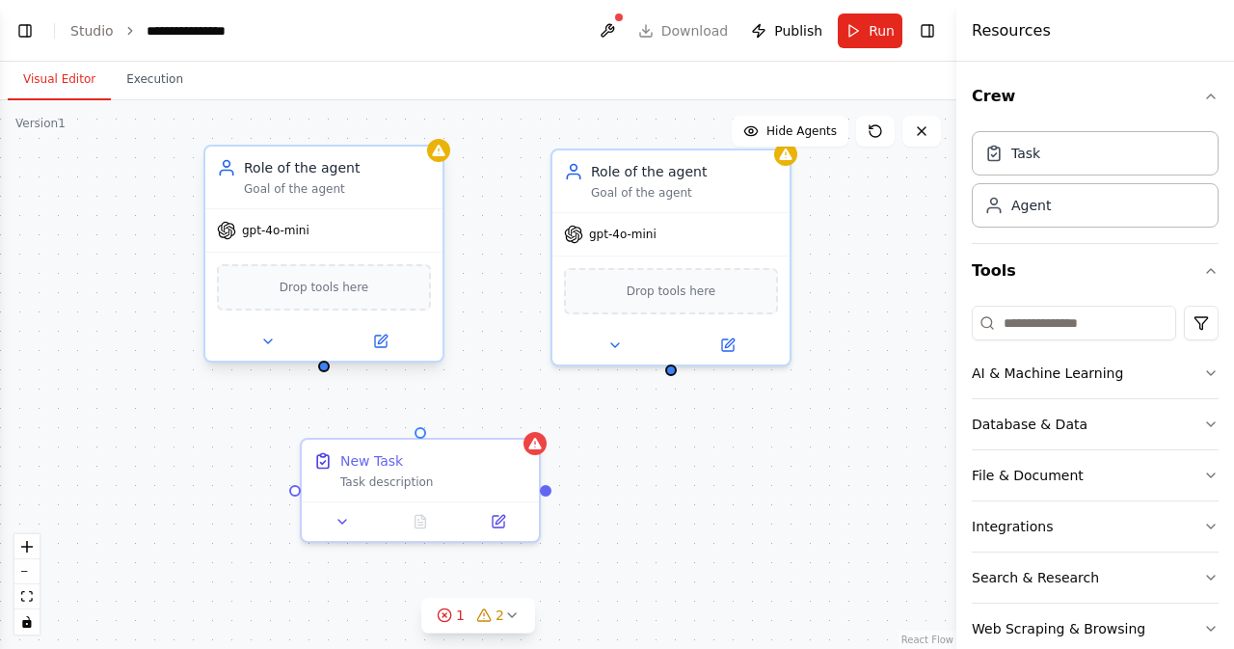
click at [305, 203] on div "Role of the agent Goal of the agent" at bounding box center [323, 178] width 237 height 62
click at [272, 193] on div "Goal of the agent" at bounding box center [337, 188] width 187 height 15
click at [381, 339] on icon at bounding box center [382, 339] width 9 height 9
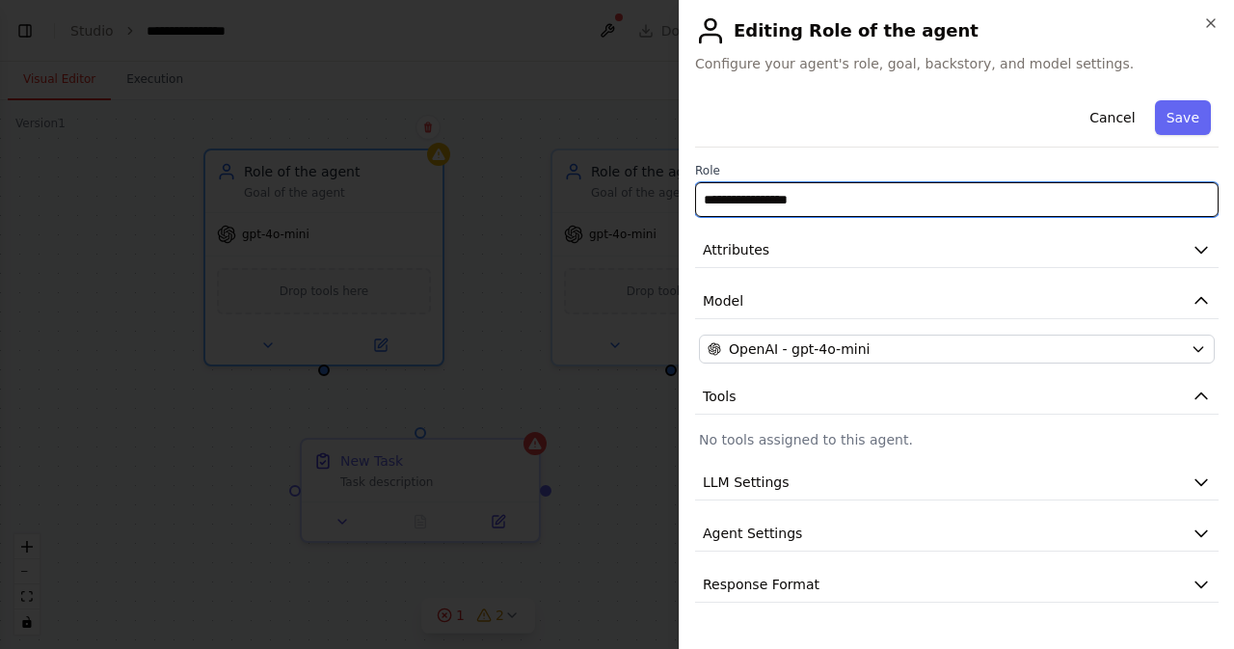
click at [858, 200] on input "**********" at bounding box center [957, 199] width 524 height 35
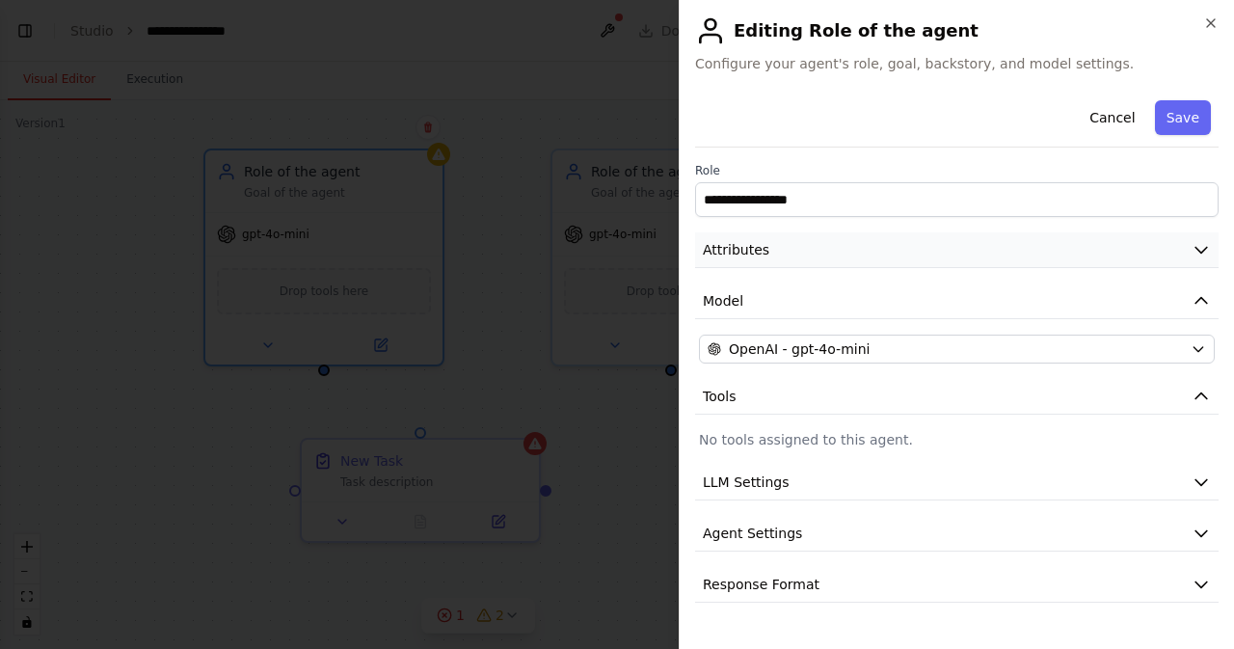
click at [810, 242] on button "Attributes" at bounding box center [957, 250] width 524 height 36
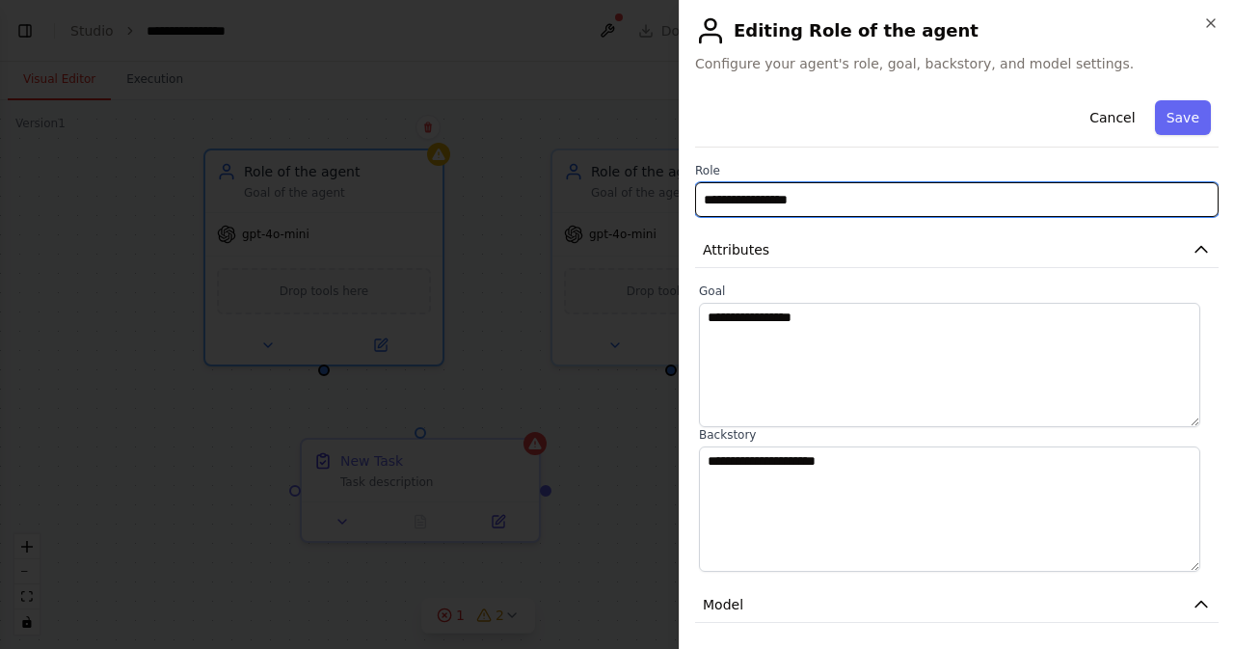
click at [816, 203] on input "**********" at bounding box center [957, 199] width 524 height 35
click at [887, 202] on input "**********" at bounding box center [957, 199] width 524 height 35
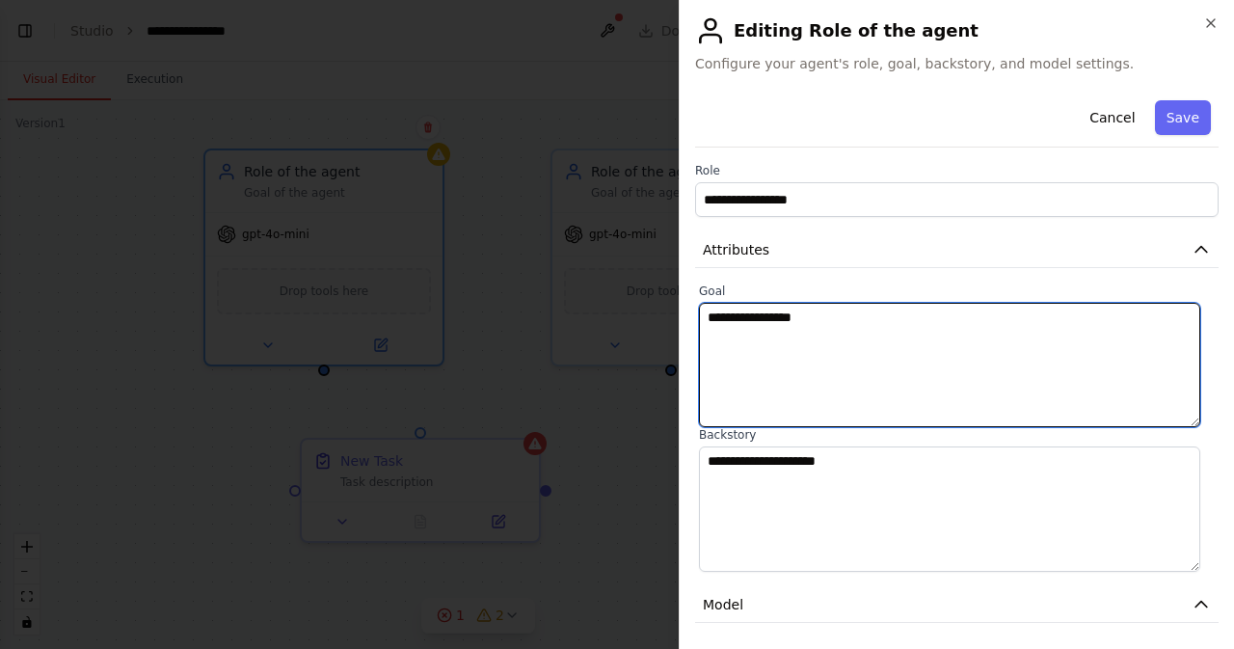
click at [868, 392] on textarea "**********" at bounding box center [949, 365] width 501 height 124
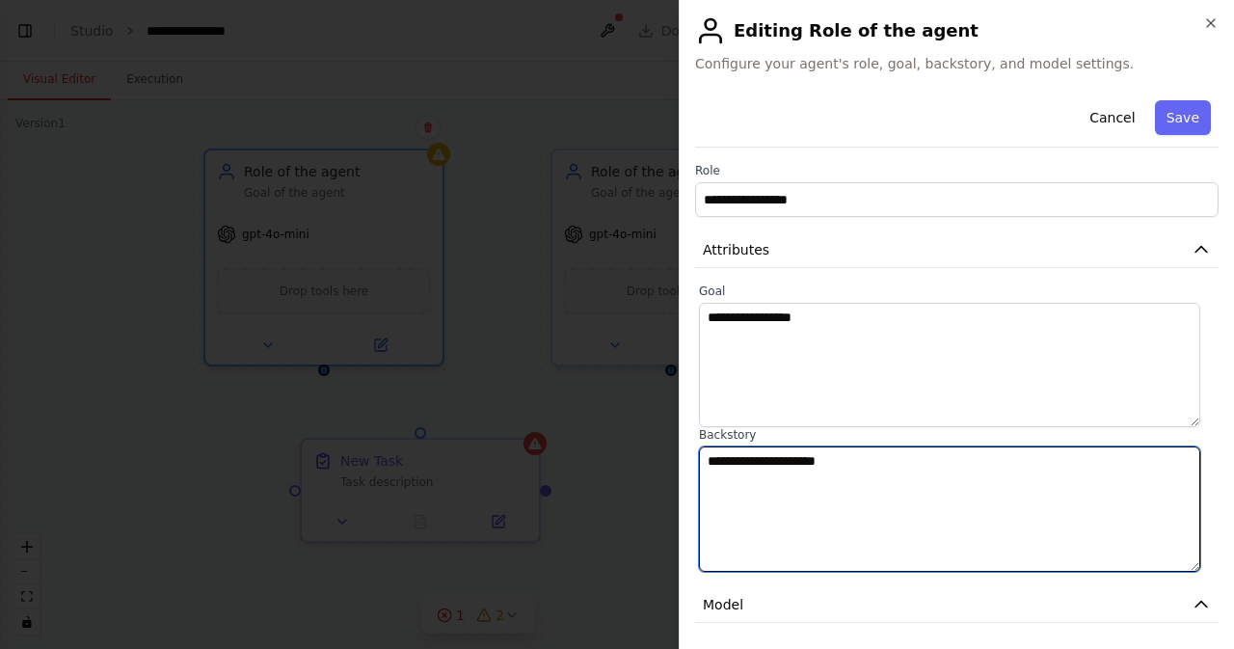
click at [927, 485] on textarea "**********" at bounding box center [949, 508] width 501 height 124
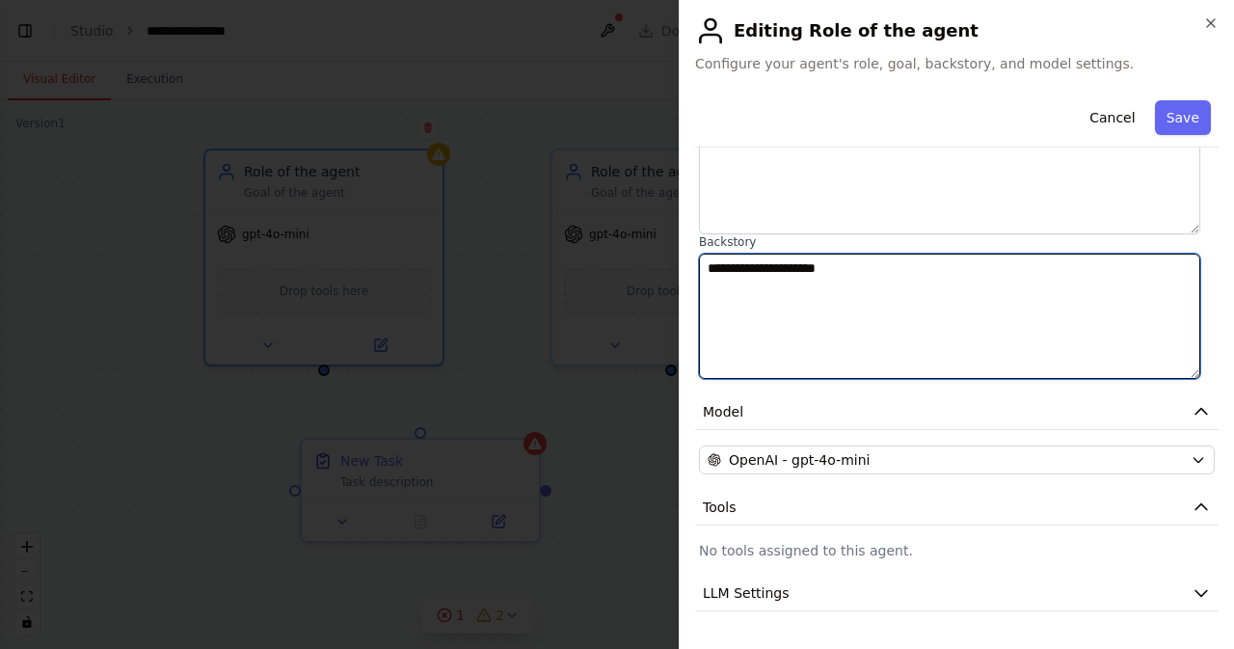
scroll to position [284, 0]
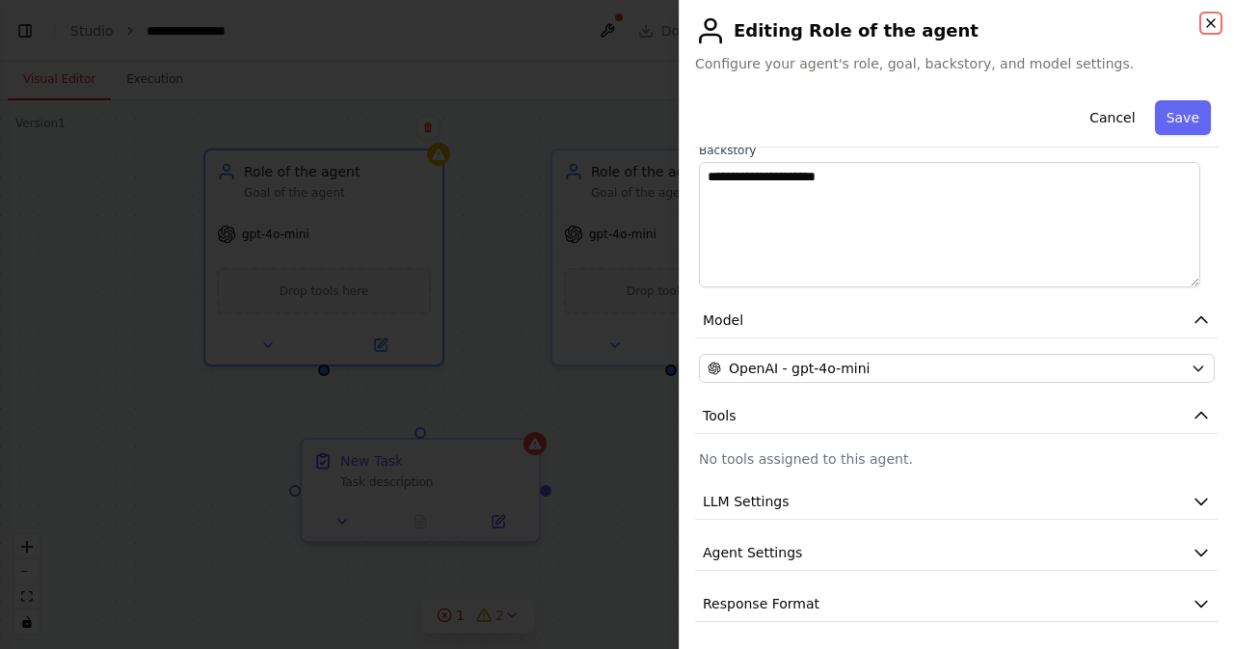
click at [1216, 26] on icon "button" at bounding box center [1210, 22] width 15 height 15
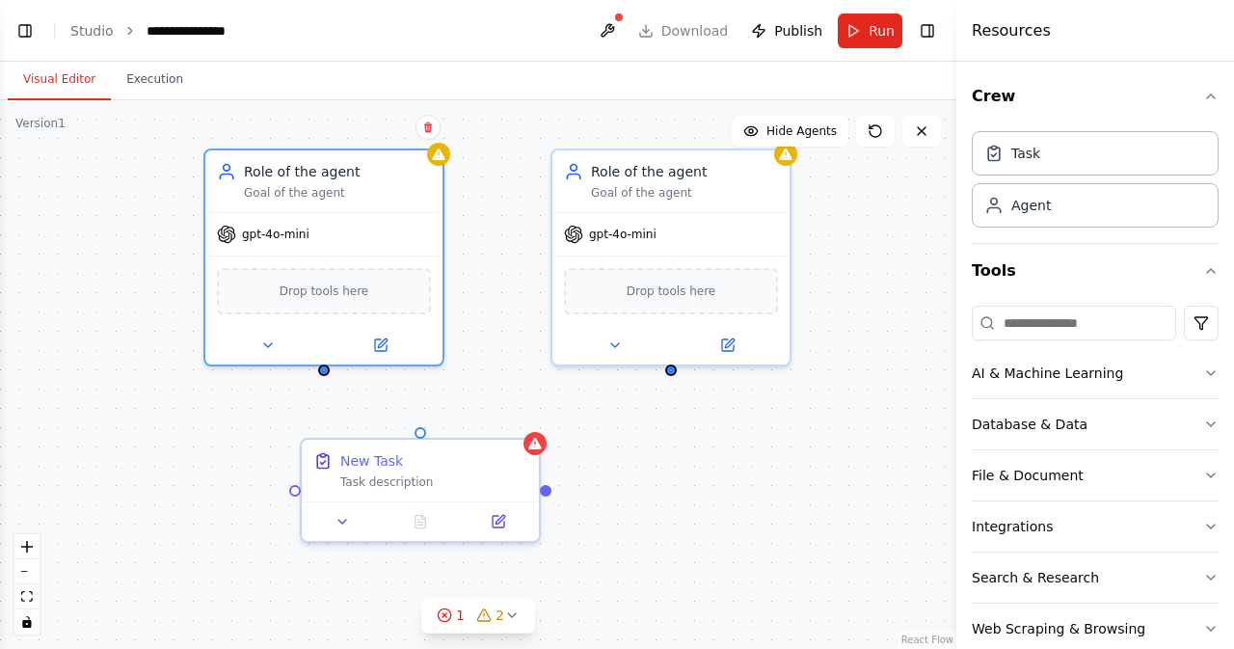
click at [708, 510] on div "Role of the agent Goal of the agent gpt-4o-mini Drop tools here Role of the age…" at bounding box center [478, 374] width 957 height 549
click at [747, 479] on div "Role of the agent Goal of the agent gpt-4o-mini Drop tools here Role of the age…" at bounding box center [478, 374] width 957 height 549
click at [706, 471] on div "Role of the agent Goal of the agent gpt-4o-mini Drop tools here Role of the age…" at bounding box center [478, 374] width 957 height 549
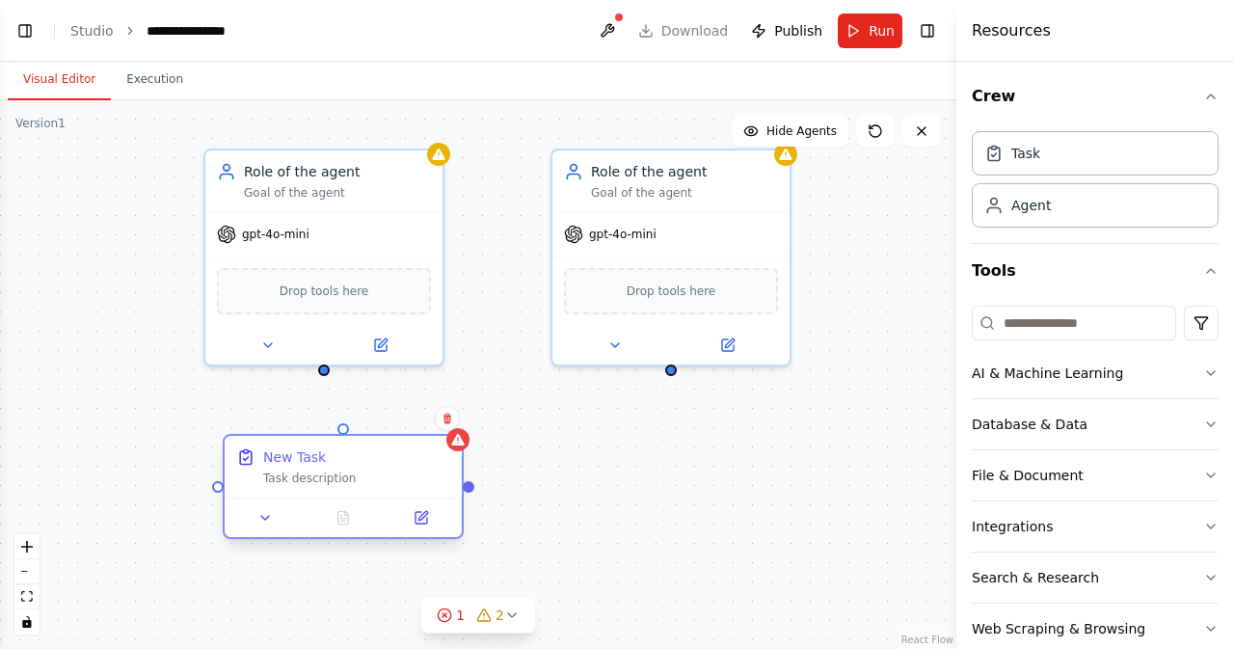
drag, startPoint x: 450, startPoint y: 459, endPoint x: 370, endPoint y: 450, distance: 80.5
click at [370, 450] on div "New Task" at bounding box center [356, 456] width 187 height 19
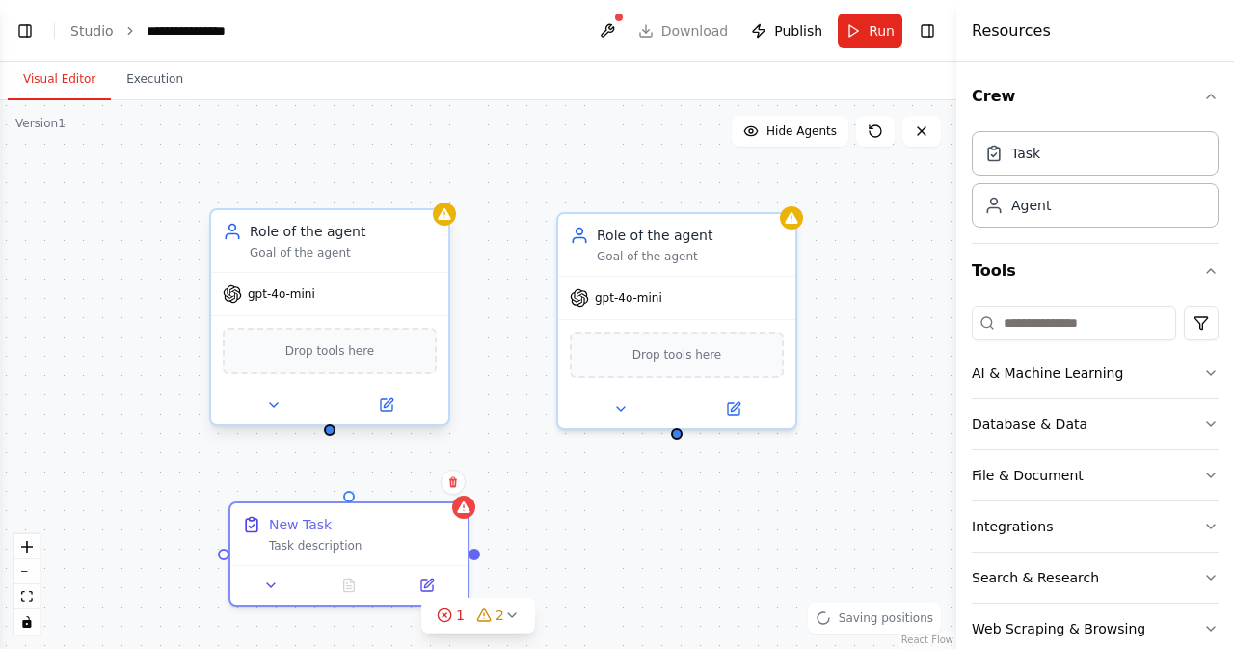
drag, startPoint x: 324, startPoint y: 372, endPoint x: 330, endPoint y: 436, distance: 63.9
click at [330, 436] on div "Role of the agent Goal of the agent gpt-4o-mini Drop tools here Role of the age…" at bounding box center [478, 374] width 957 height 549
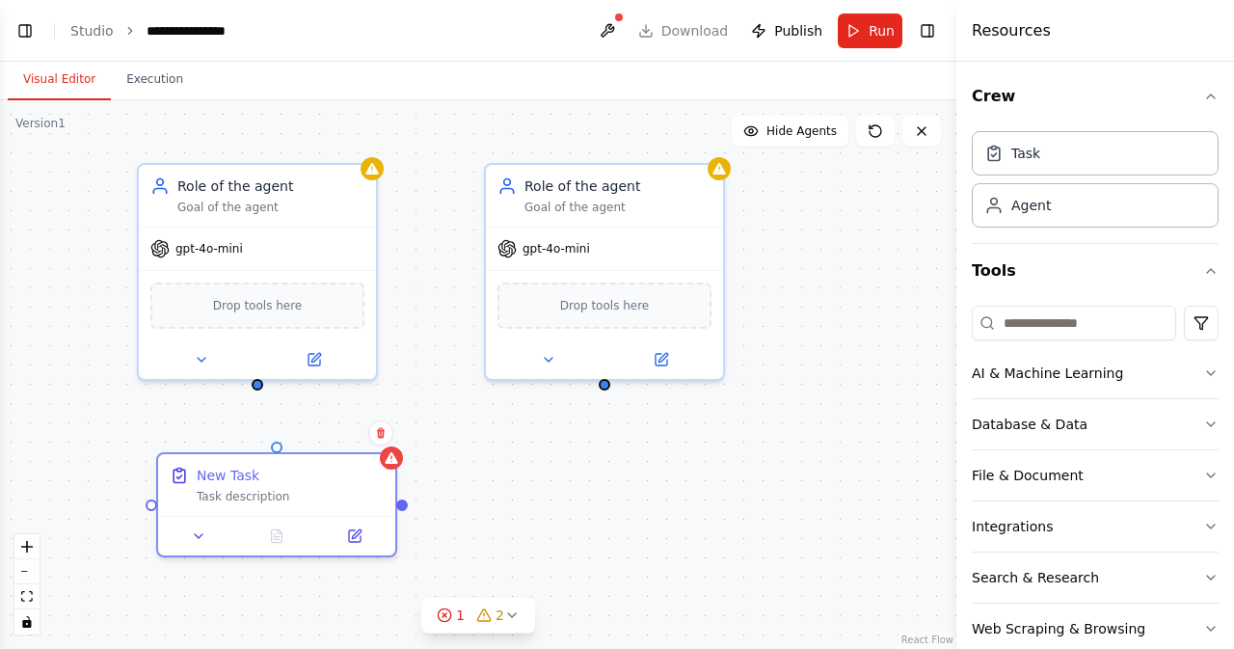
drag, startPoint x: 331, startPoint y: 438, endPoint x: 251, endPoint y: 389, distance: 93.9
click at [249, 389] on div "Role of the agent Goal of the agent gpt-4o-mini Drop tools here Role of the age…" at bounding box center [478, 374] width 957 height 549
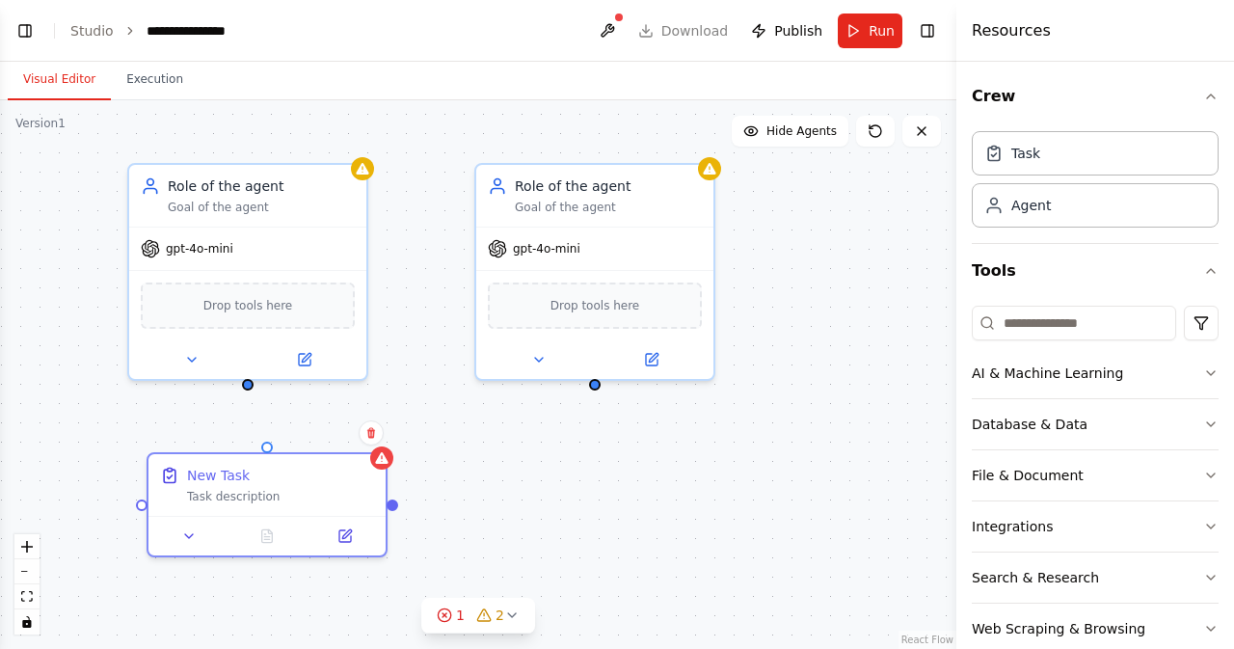
click at [605, 502] on div "Role of the agent Goal of the agent gpt-4o-mini Drop tools here Role of the age…" at bounding box center [478, 374] width 957 height 549
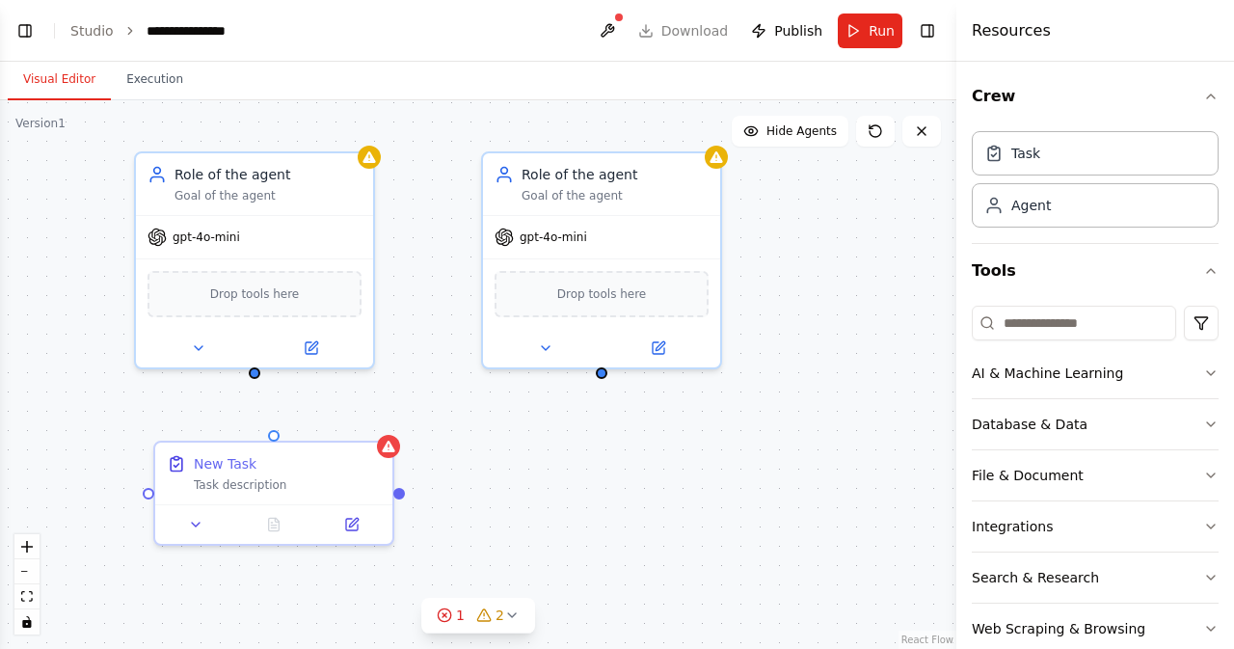
drag, startPoint x: 825, startPoint y: 409, endPoint x: 896, endPoint y: 377, distance: 77.2
click at [899, 377] on div "Role of the agent Goal of the agent gpt-4o-mini Drop tools here Role of the age…" at bounding box center [478, 374] width 957 height 549
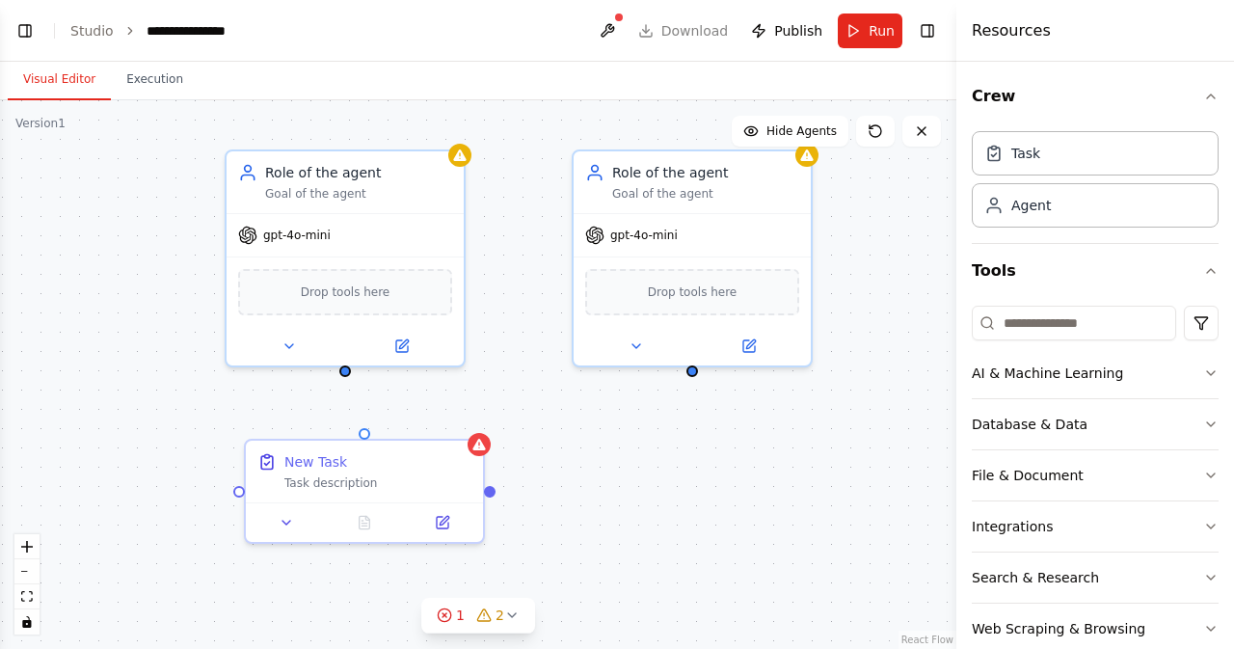
drag, startPoint x: 825, startPoint y: 429, endPoint x: 839, endPoint y: 449, distance: 24.3
click at [843, 449] on div "Role of the agent Goal of the agent gpt-4o-mini Drop tools here Role of the age…" at bounding box center [478, 374] width 957 height 549
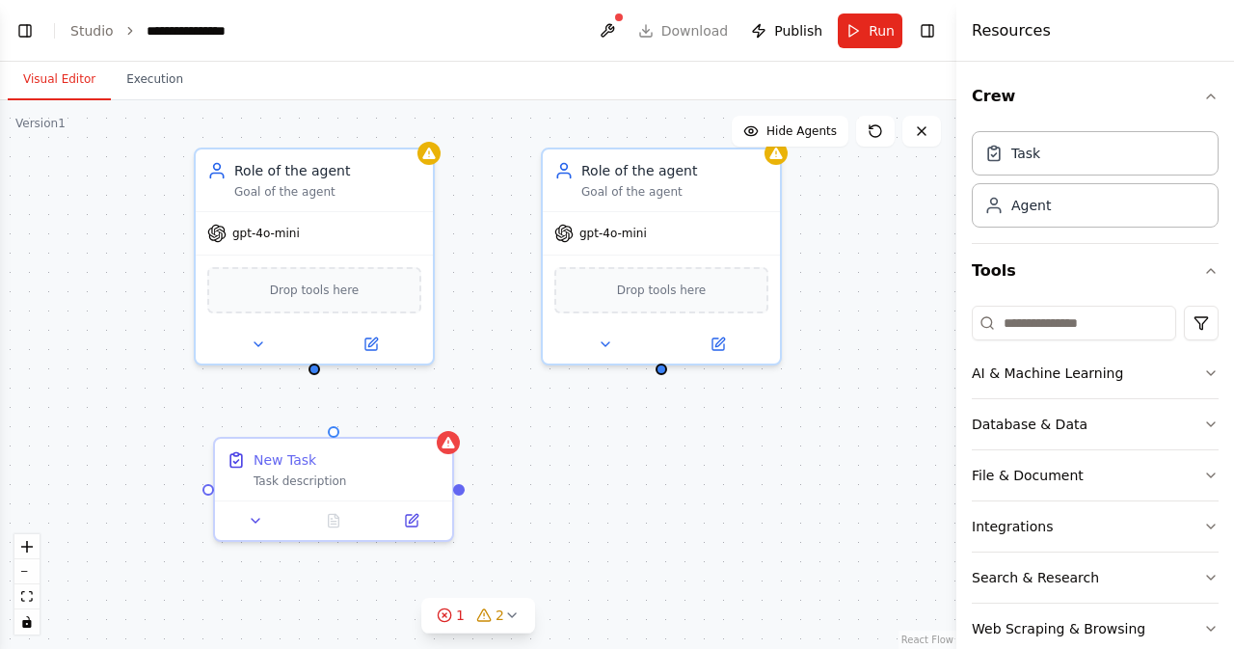
drag, startPoint x: 796, startPoint y: 453, endPoint x: 769, endPoint y: 450, distance: 27.2
click at [769, 450] on div "Role of the agent Goal of the agent gpt-4o-mini Drop tools here Role of the age…" at bounding box center [478, 374] width 957 height 549
click at [810, 425] on div "Role of the agent Goal of the agent gpt-4o-mini Drop tools here Role of the age…" at bounding box center [478, 374] width 957 height 549
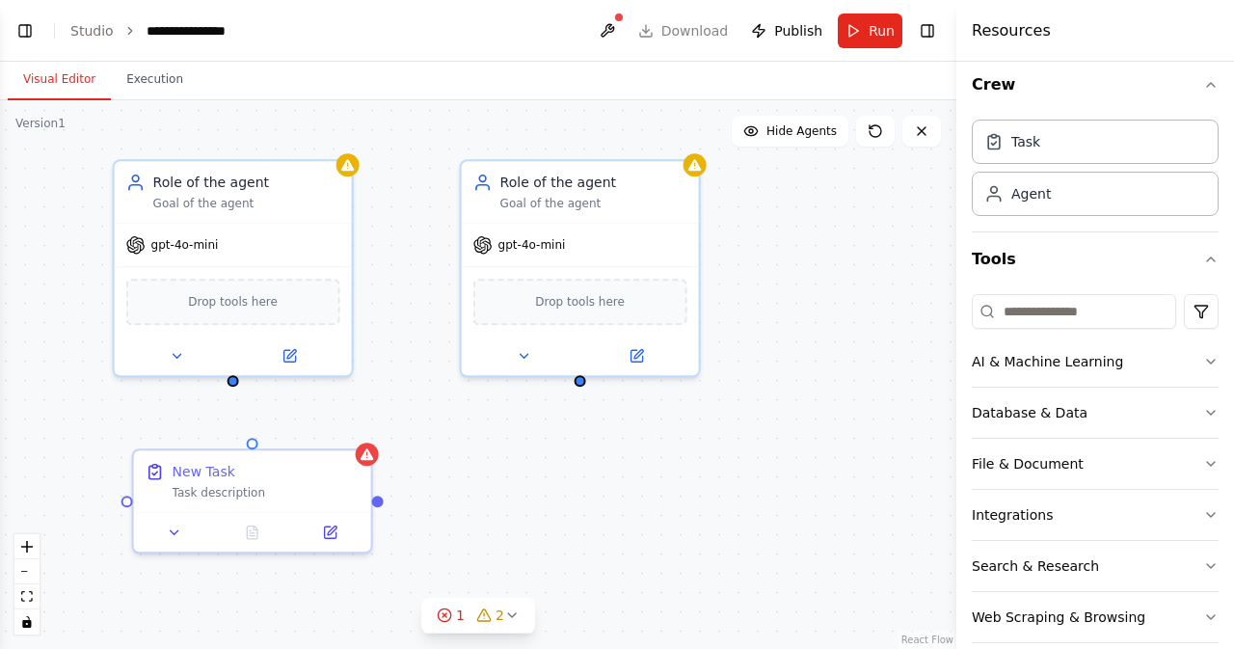
scroll to position [0, 0]
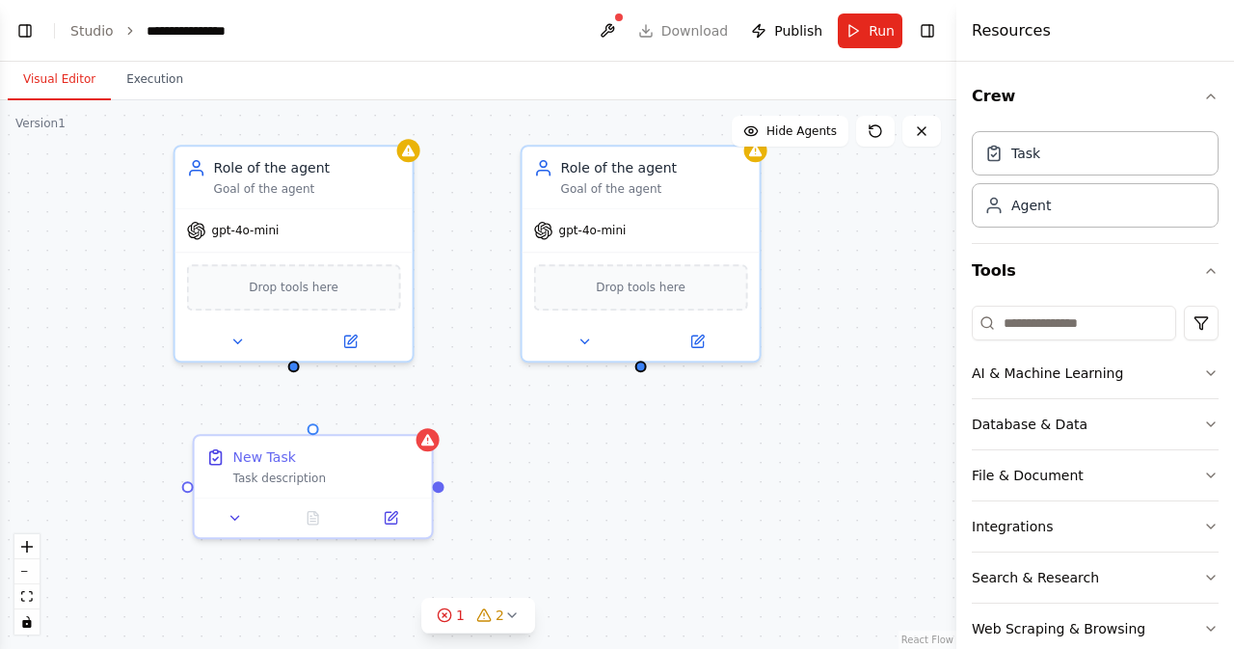
drag, startPoint x: 588, startPoint y: 501, endPoint x: 645, endPoint y: 487, distance: 58.7
click at [645, 487] on div "Role of the agent Goal of the agent gpt-4o-mini Drop tools here Role of the age…" at bounding box center [478, 374] width 957 height 549
click at [21, 544] on icon "zoom in" at bounding box center [27, 547] width 12 height 12
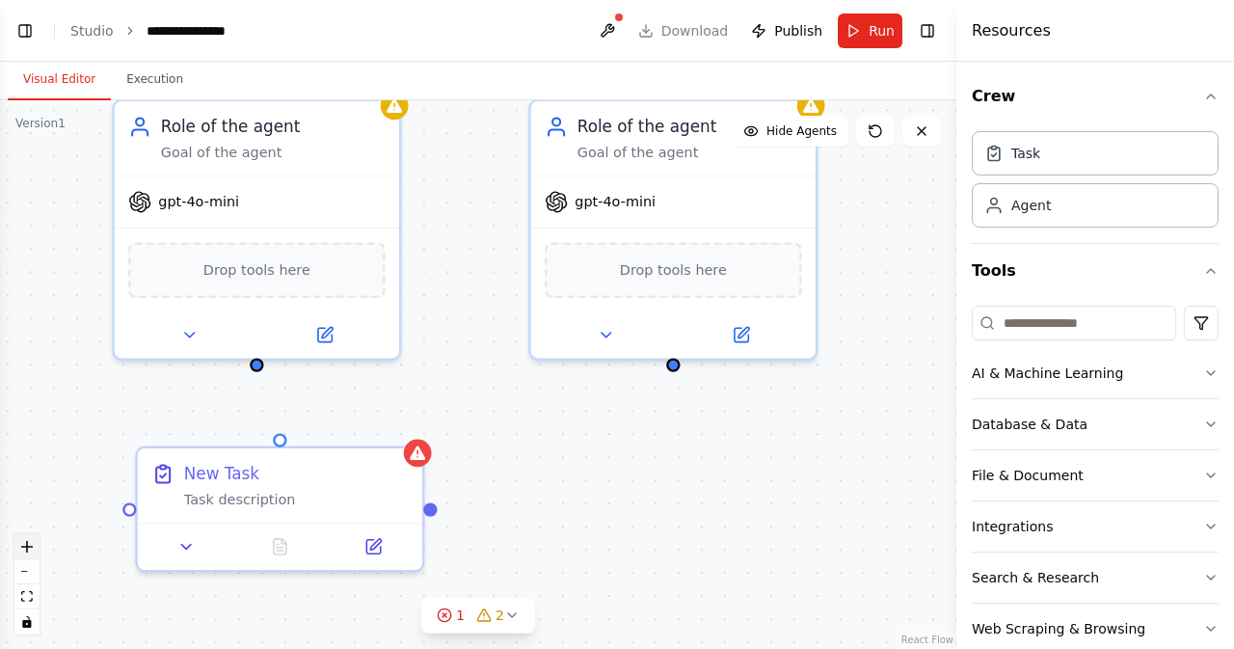
click at [26, 539] on button "zoom in" at bounding box center [26, 546] width 25 height 25
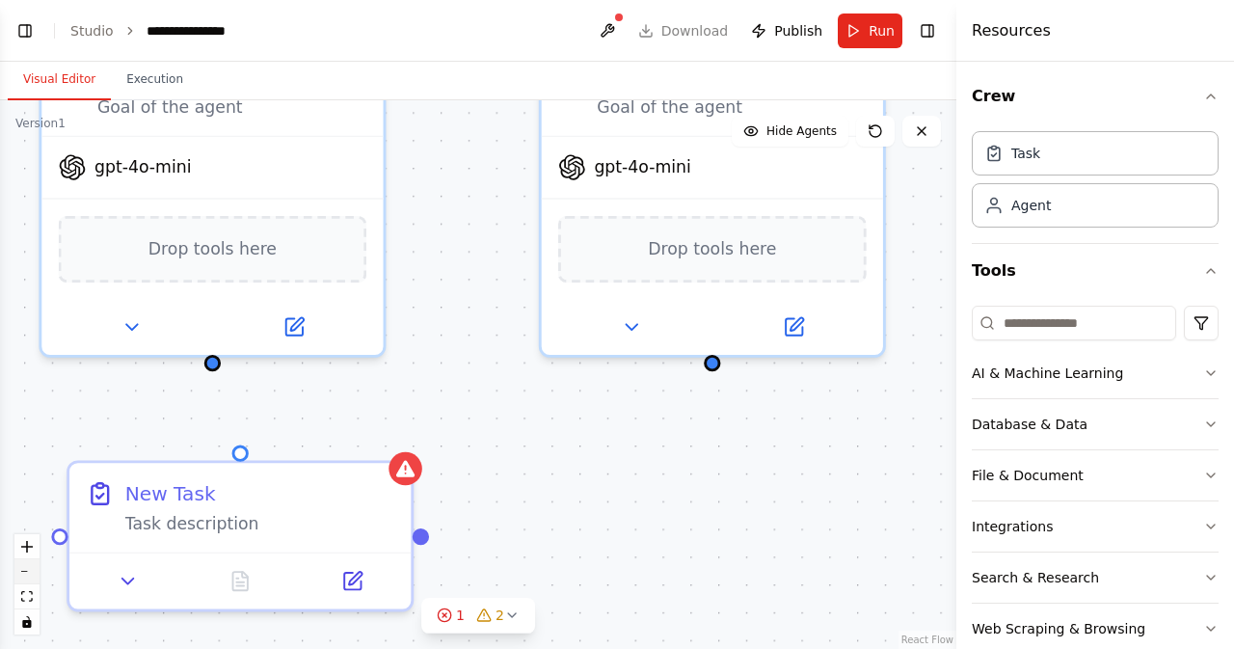
click at [21, 568] on button "zoom out" at bounding box center [26, 571] width 25 height 25
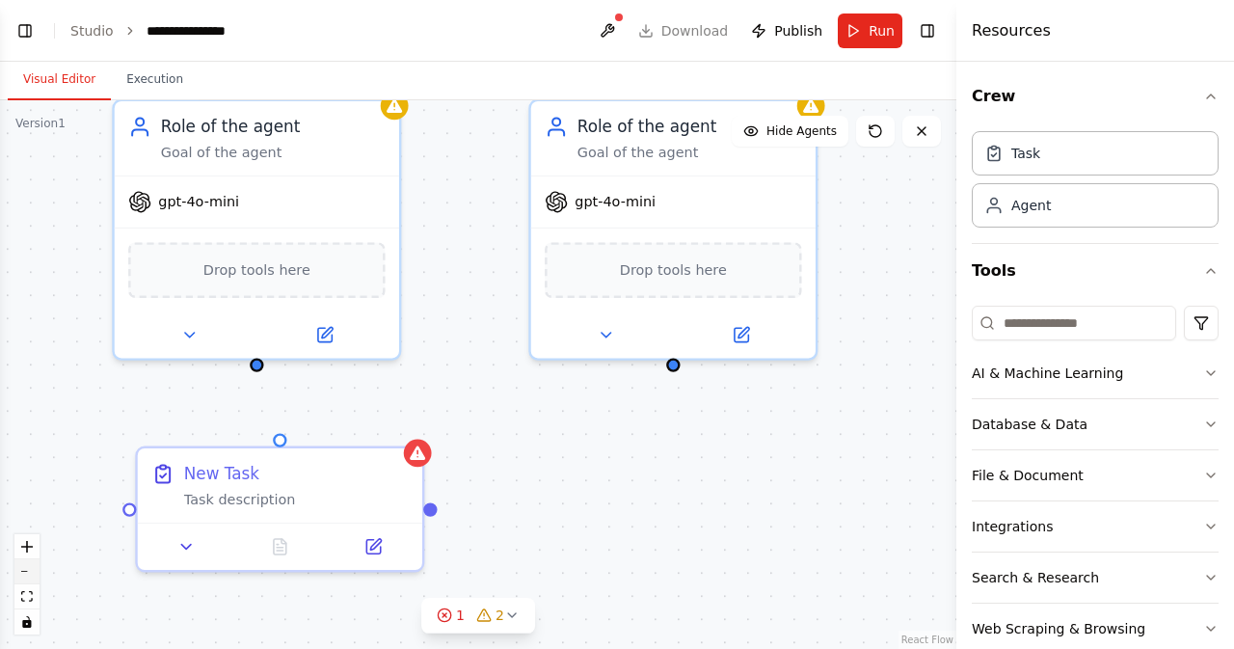
click at [21, 568] on button "zoom out" at bounding box center [26, 571] width 25 height 25
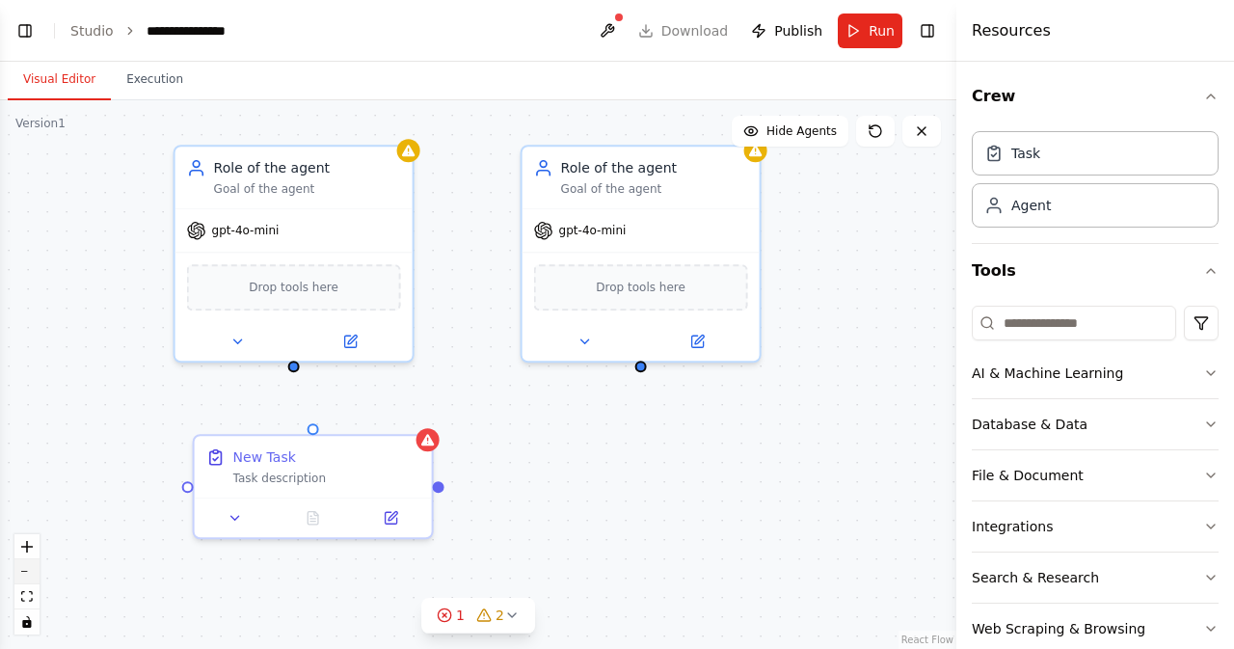
click at [23, 569] on button "zoom out" at bounding box center [26, 571] width 25 height 25
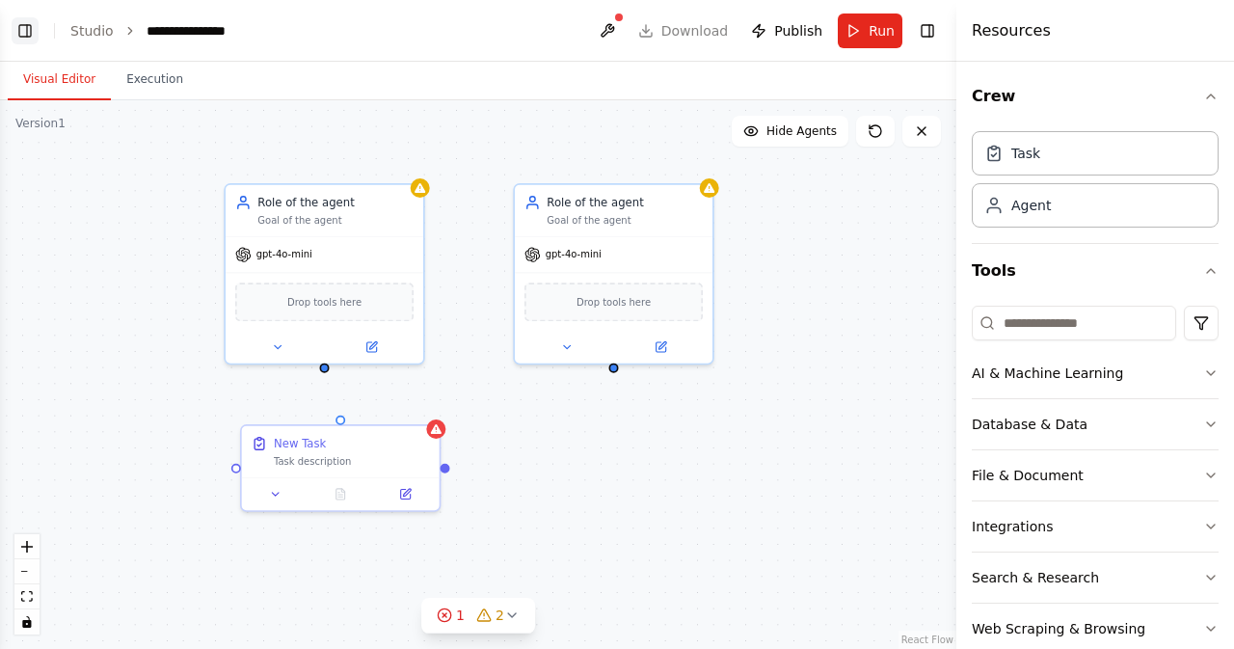
click at [24, 34] on button "Toggle Left Sidebar" at bounding box center [25, 30] width 27 height 27
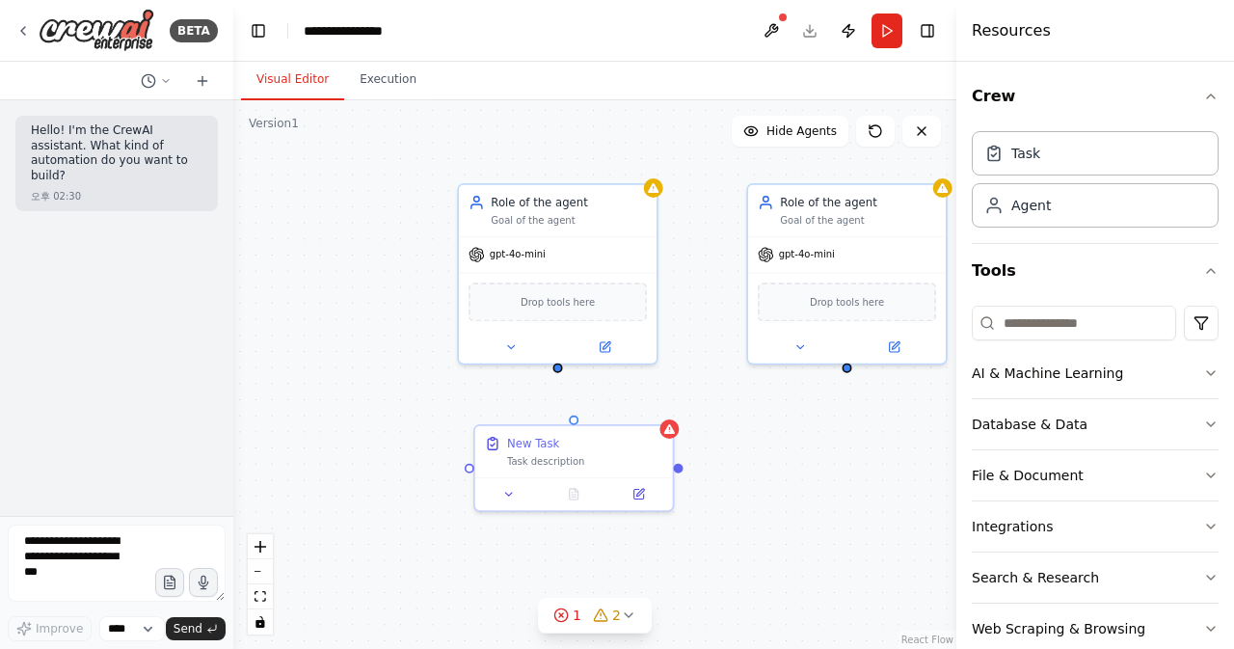
drag, startPoint x: 428, startPoint y: 243, endPoint x: 233, endPoint y: 271, distance: 196.8
click at [233, 271] on div "**********" at bounding box center [617, 324] width 1234 height 649
click at [382, 269] on div "Role of the agent Goal of the agent gpt-4o-mini Drop tools here Role of the age…" at bounding box center [594, 374] width 723 height 549
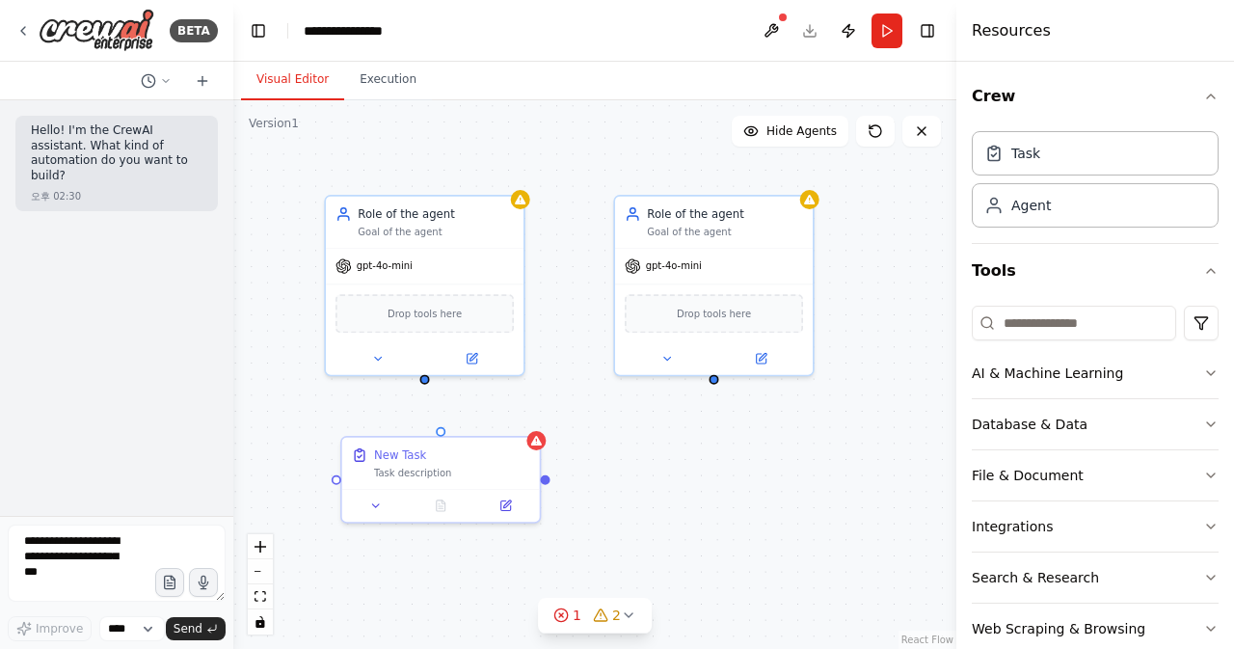
drag, startPoint x: 399, startPoint y: 332, endPoint x: 280, endPoint y: 345, distance: 120.3
click at [280, 345] on div "Role of the agent Goal of the agent gpt-4o-mini Drop tools here Role of the age…" at bounding box center [594, 374] width 723 height 549
click at [762, 472] on div "Role of the agent Goal of the agent gpt-4o-mini Drop tools here Role of the age…" at bounding box center [594, 374] width 723 height 549
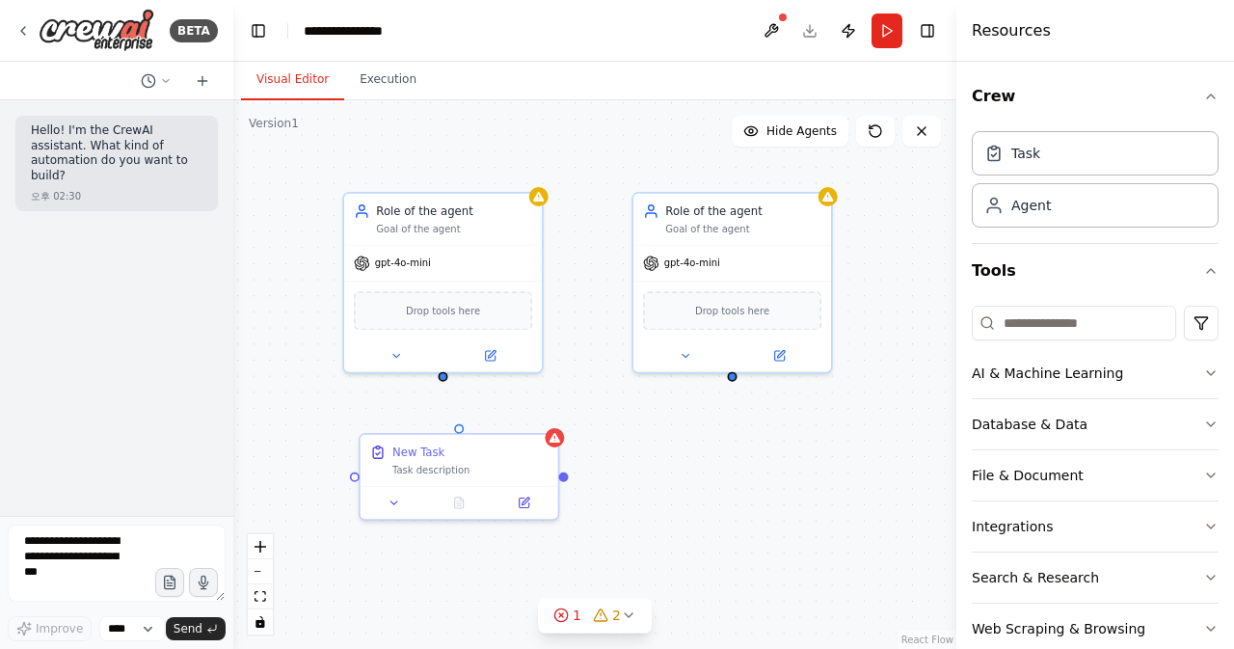
drag, startPoint x: 755, startPoint y: 466, endPoint x: 781, endPoint y: 462, distance: 26.3
click at [781, 462] on div "Role of the agent Goal of the agent gpt-4o-mini Drop tools here Role of the age…" at bounding box center [594, 374] width 723 height 549
click at [758, 479] on div "Role of the agent Goal of the agent gpt-4o-mini Drop tools here Role of the age…" at bounding box center [594, 374] width 723 height 549
click at [1028, 161] on div "Task" at bounding box center [1095, 152] width 247 height 44
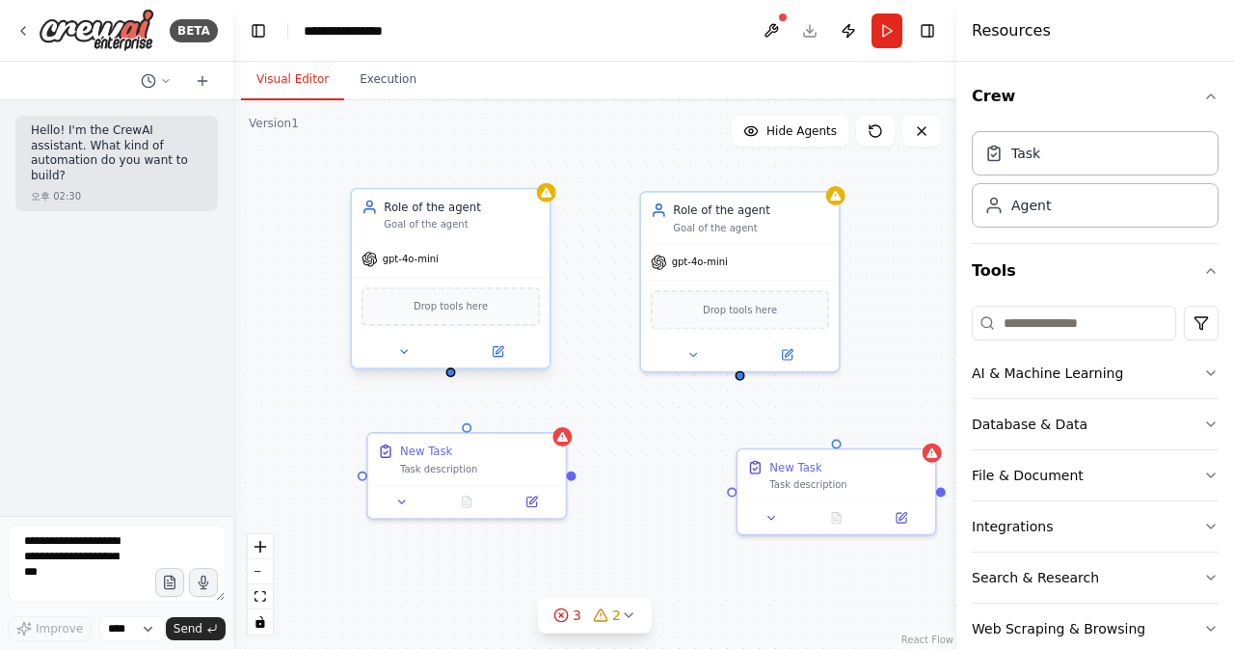
click at [430, 271] on div "gpt-4o-mini" at bounding box center [451, 259] width 198 height 36
click at [494, 345] on icon at bounding box center [498, 351] width 13 height 13
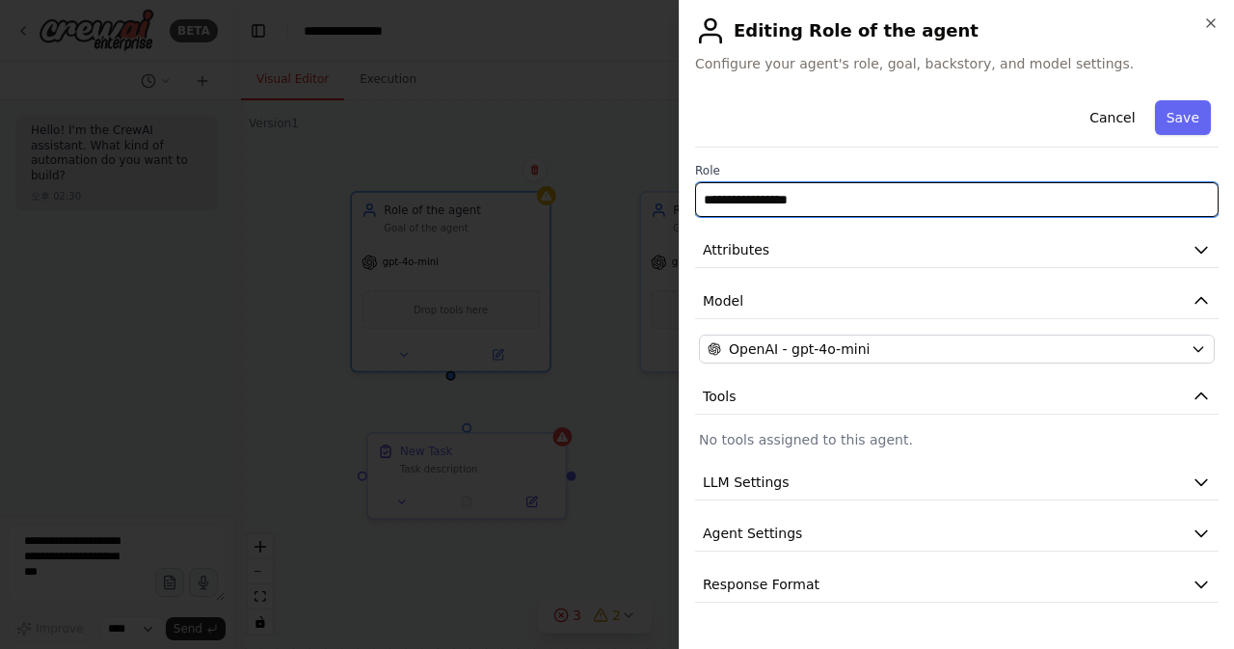
click at [783, 201] on input "**********" at bounding box center [957, 199] width 524 height 35
type input "*"
type input "**********"
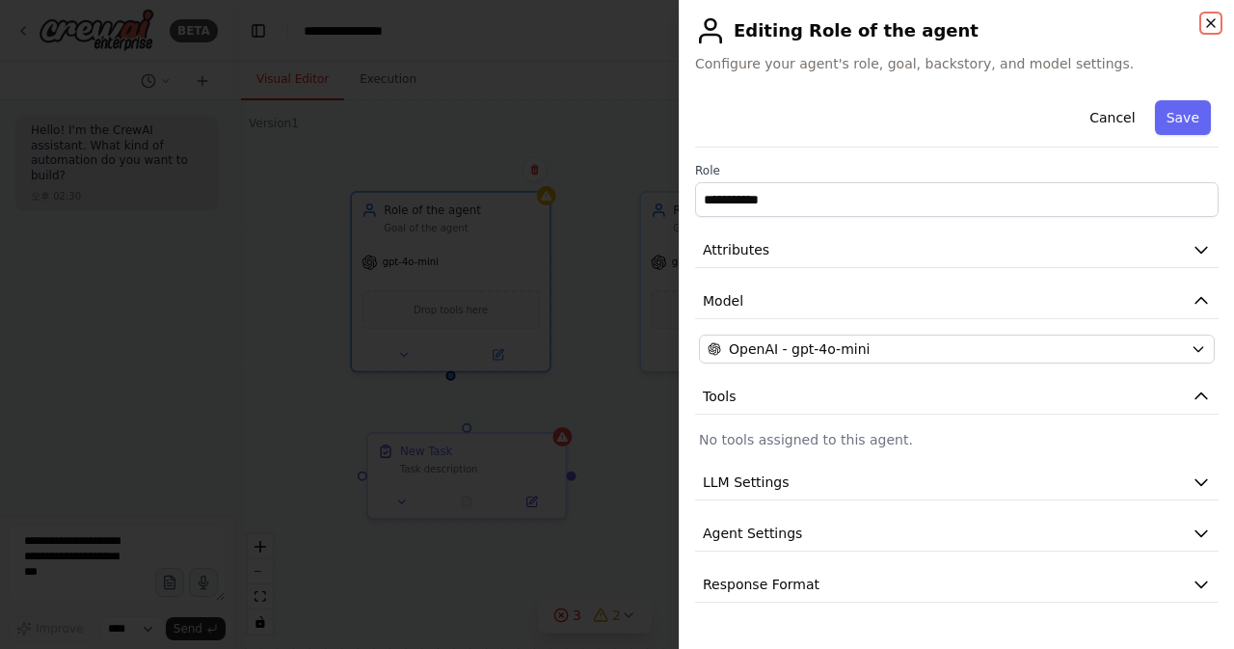
click at [1212, 20] on icon "button" at bounding box center [1210, 22] width 15 height 15
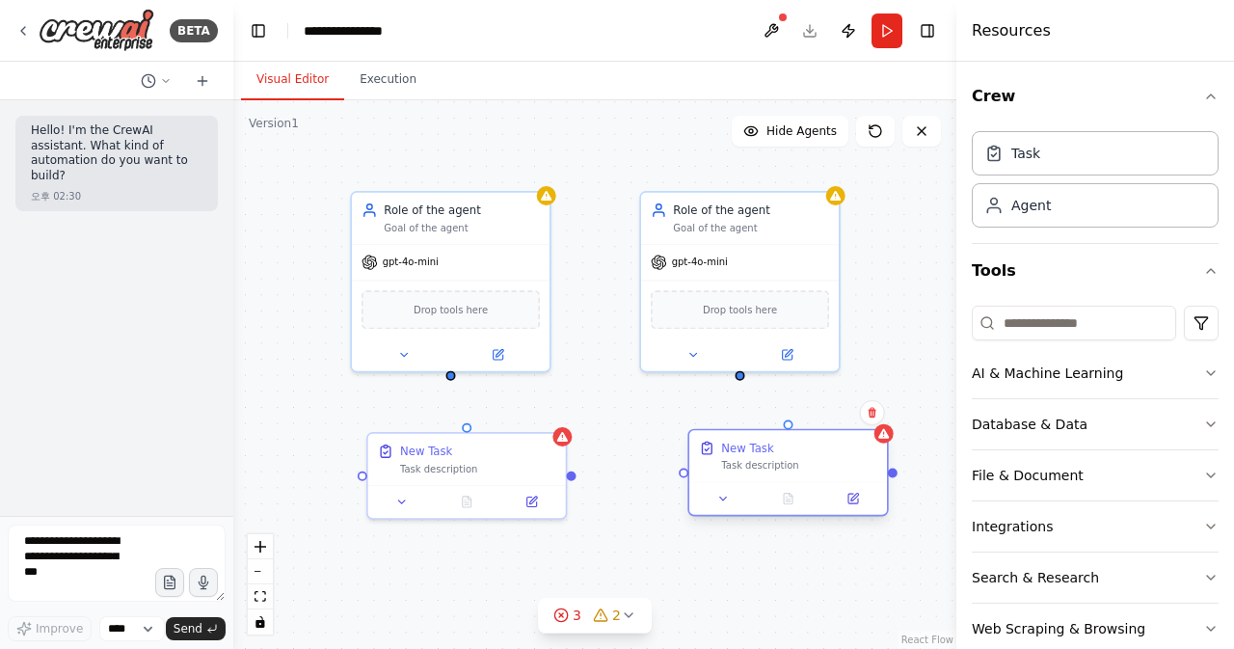
drag, startPoint x: 781, startPoint y: 457, endPoint x: 730, endPoint y: 443, distance: 53.1
click at [730, 443] on div "New Task" at bounding box center [747, 448] width 52 height 16
drag, startPoint x: 741, startPoint y: 380, endPoint x: 795, endPoint y: 431, distance: 74.3
click at [795, 431] on div "Role of the agent Goal of the agent gpt-4o-mini Drop tools here Role of the age…" at bounding box center [594, 374] width 723 height 549
drag, startPoint x: 741, startPoint y: 377, endPoint x: 752, endPoint y: 393, distance: 20.1
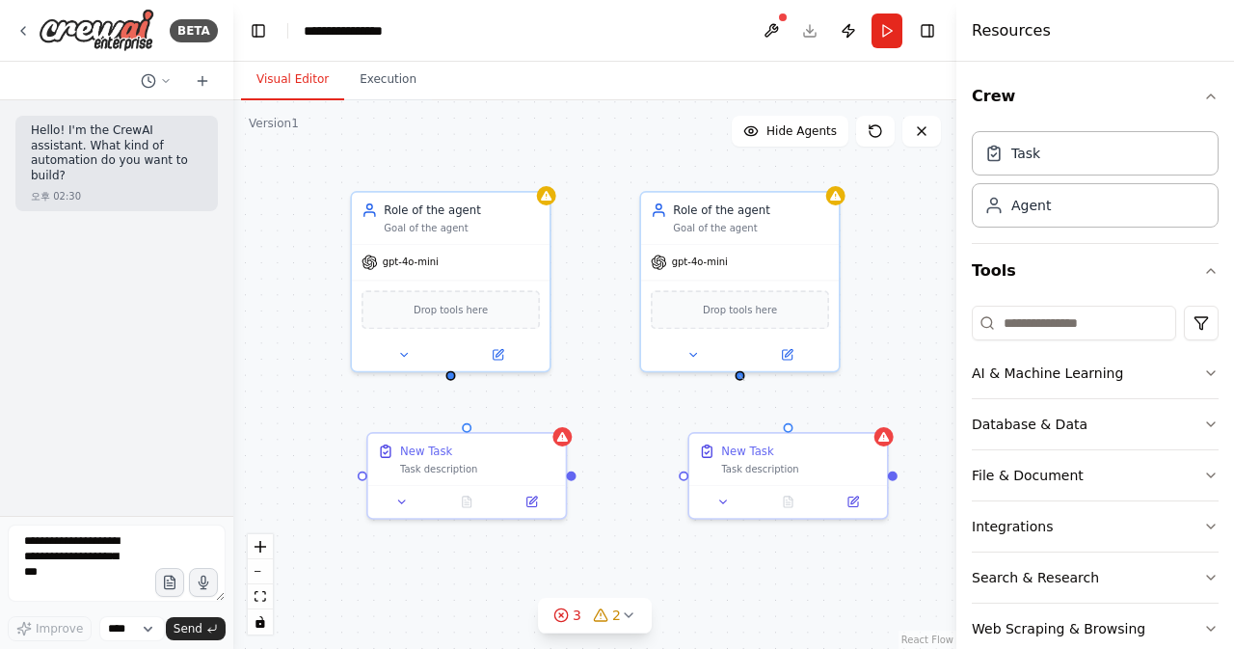
click at [751, 391] on div "Role of the agent Goal of the agent gpt-4o-mini Drop tools here Role of the age…" at bounding box center [594, 374] width 723 height 549
drag, startPoint x: 742, startPoint y: 380, endPoint x: 802, endPoint y: 433, distance: 79.9
click at [802, 433] on div "Role of the agent Goal of the agent gpt-4o-mini Drop tools here Role of the age…" at bounding box center [594, 374] width 723 height 549
click at [741, 383] on div "Role of the agent Goal of the agent gpt-4o-mini Drop tools here Role of the age…" at bounding box center [594, 374] width 723 height 549
drag, startPoint x: 746, startPoint y: 379, endPoint x: 792, endPoint y: 431, distance: 69.0
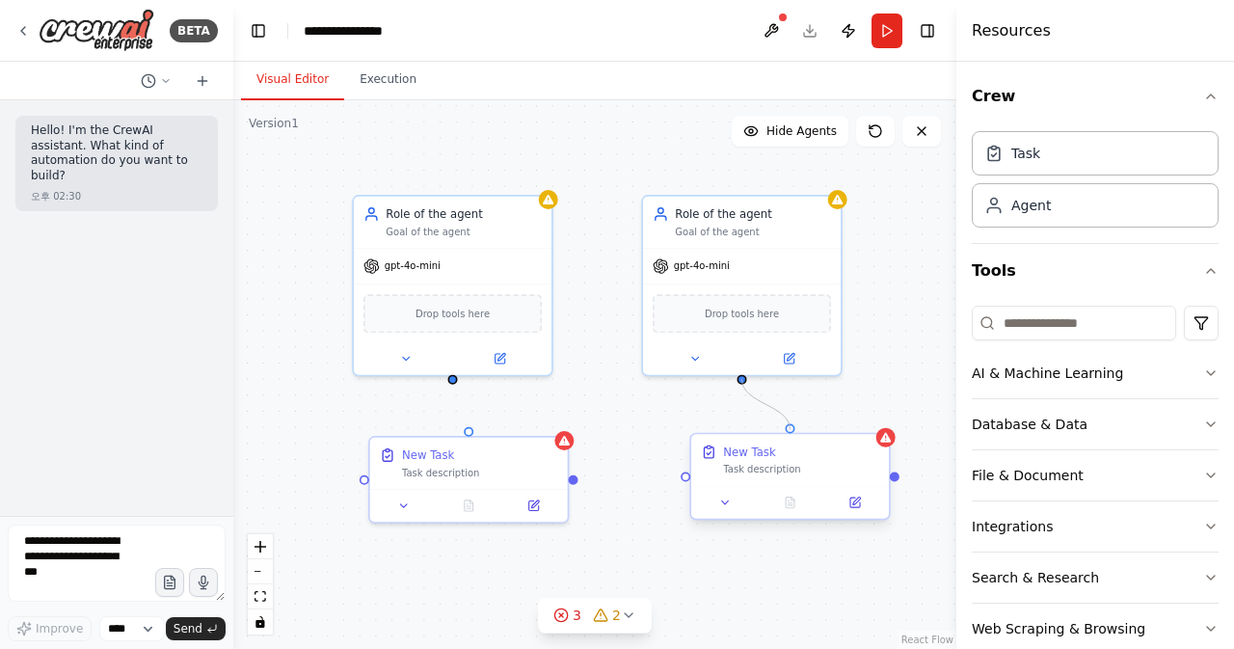
click at [762, 431] on div "Role of the agent Goal of the agent gpt-4o-mini Drop tools here Role of the age…" at bounding box center [460, 230] width 603 height 457
drag, startPoint x: 453, startPoint y: 379, endPoint x: 475, endPoint y: 436, distance: 61.1
click at [475, 436] on div "Role of the agent Goal of the agent gpt-4o-mini Drop tools here Role of the age…" at bounding box center [460, 230] width 603 height 457
drag, startPoint x: 576, startPoint y: 478, endPoint x: 690, endPoint y: 483, distance: 114.8
click at [690, 459] on div "Role of the agent Goal of the agent gpt-4o-mini Drop tools here Role of the age…" at bounding box center [460, 230] width 603 height 457
